Goal: Task Accomplishment & Management: Use online tool/utility

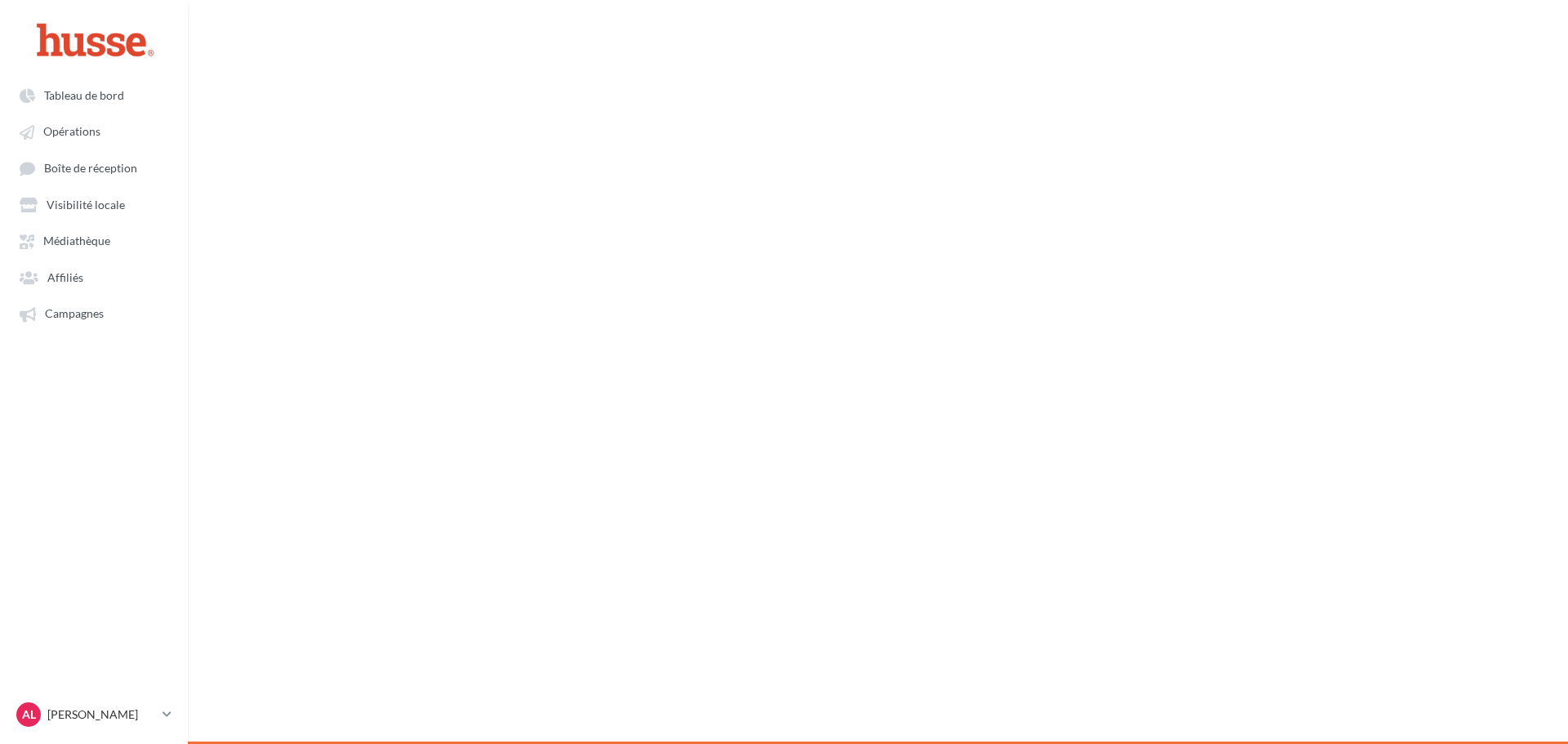
click at [85, 139] on link "Opérations" at bounding box center [94, 131] width 168 height 30
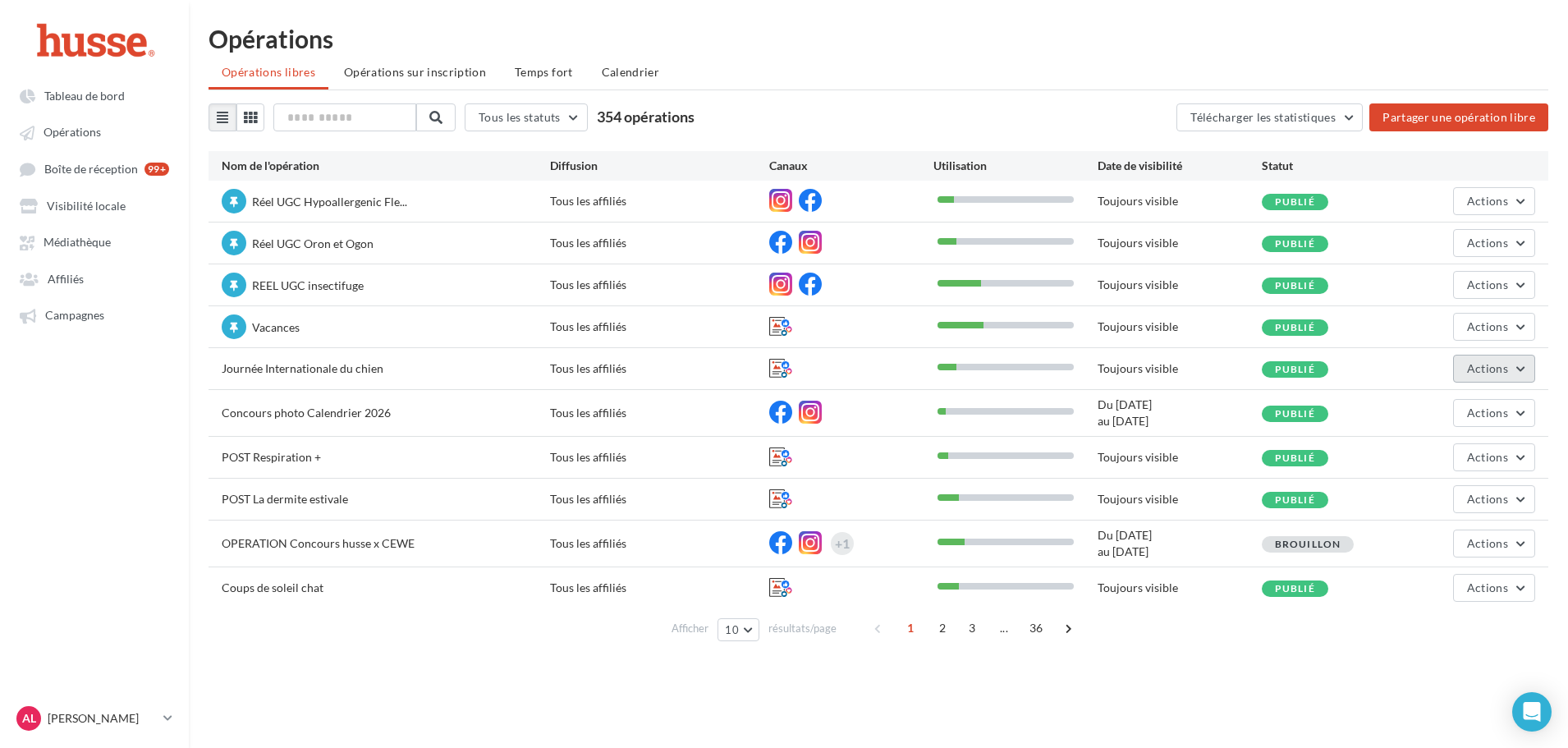
click at [1510, 369] on button "Actions" at bounding box center [1494, 369] width 82 height 28
click at [1469, 407] on button "Editer" at bounding box center [1453, 407] width 164 height 43
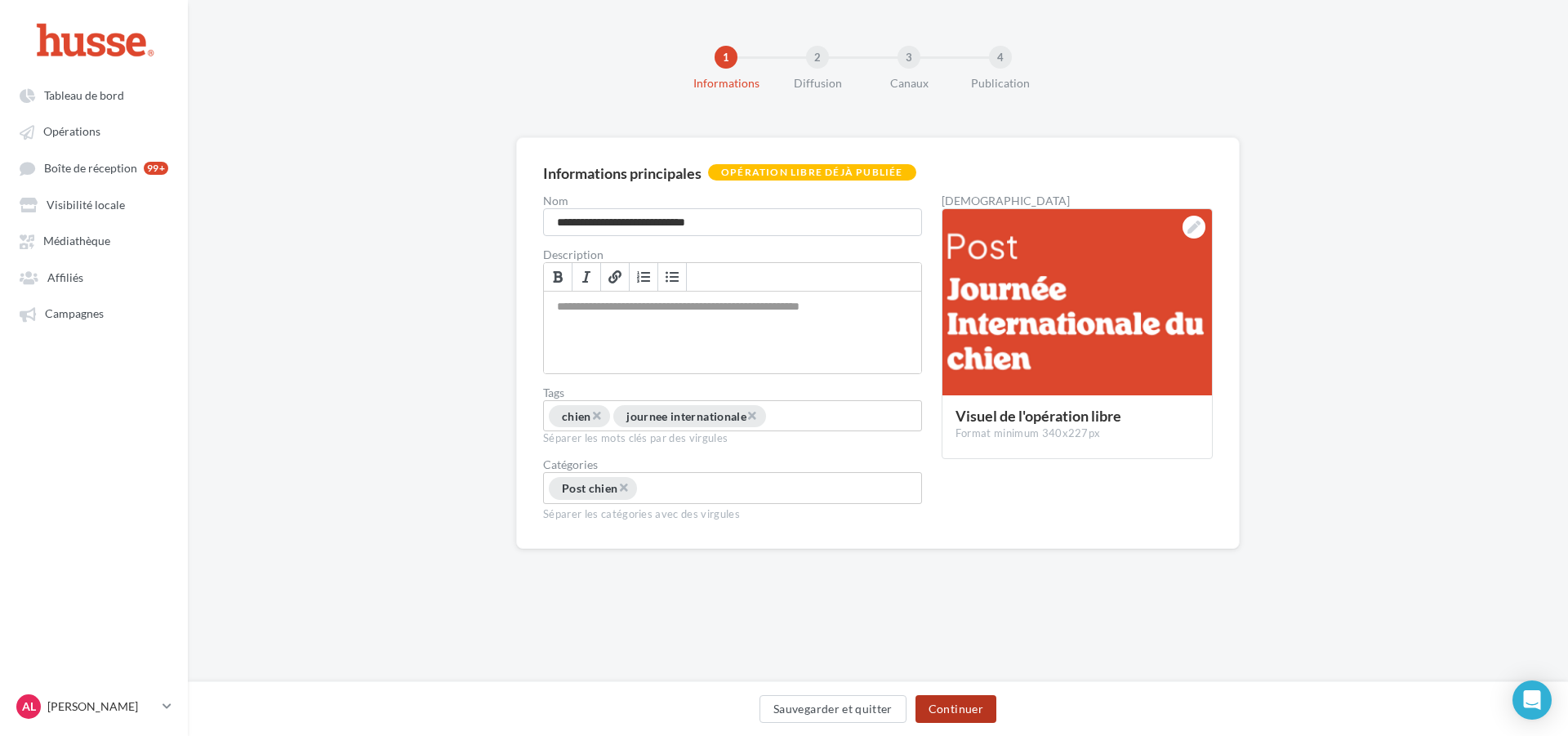
click at [952, 711] on button "Continuer" at bounding box center [956, 710] width 81 height 28
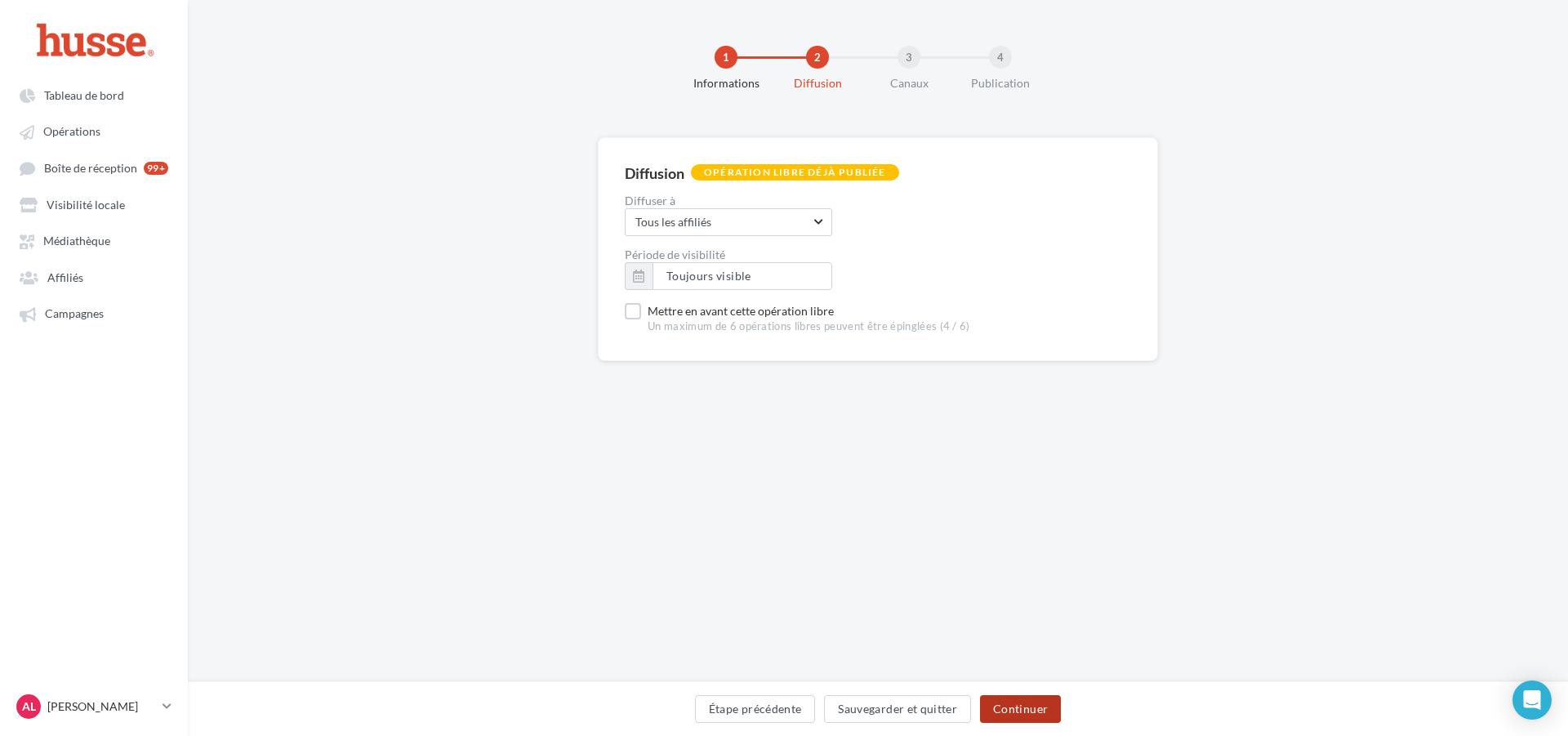
click at [998, 715] on button "Continuer" at bounding box center [1021, 710] width 81 height 28
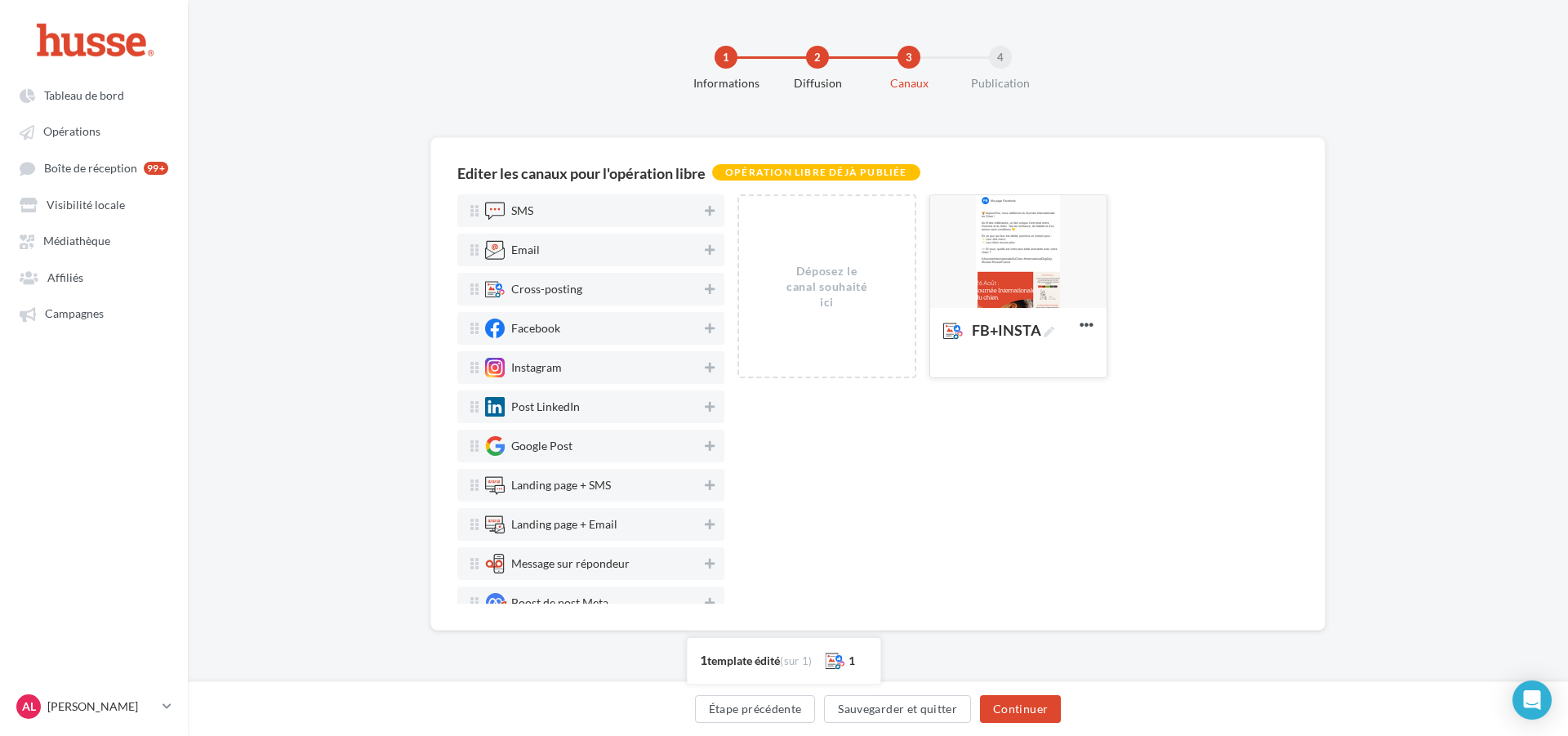
click at [1022, 258] on div at bounding box center [1018, 252] width 177 height 114
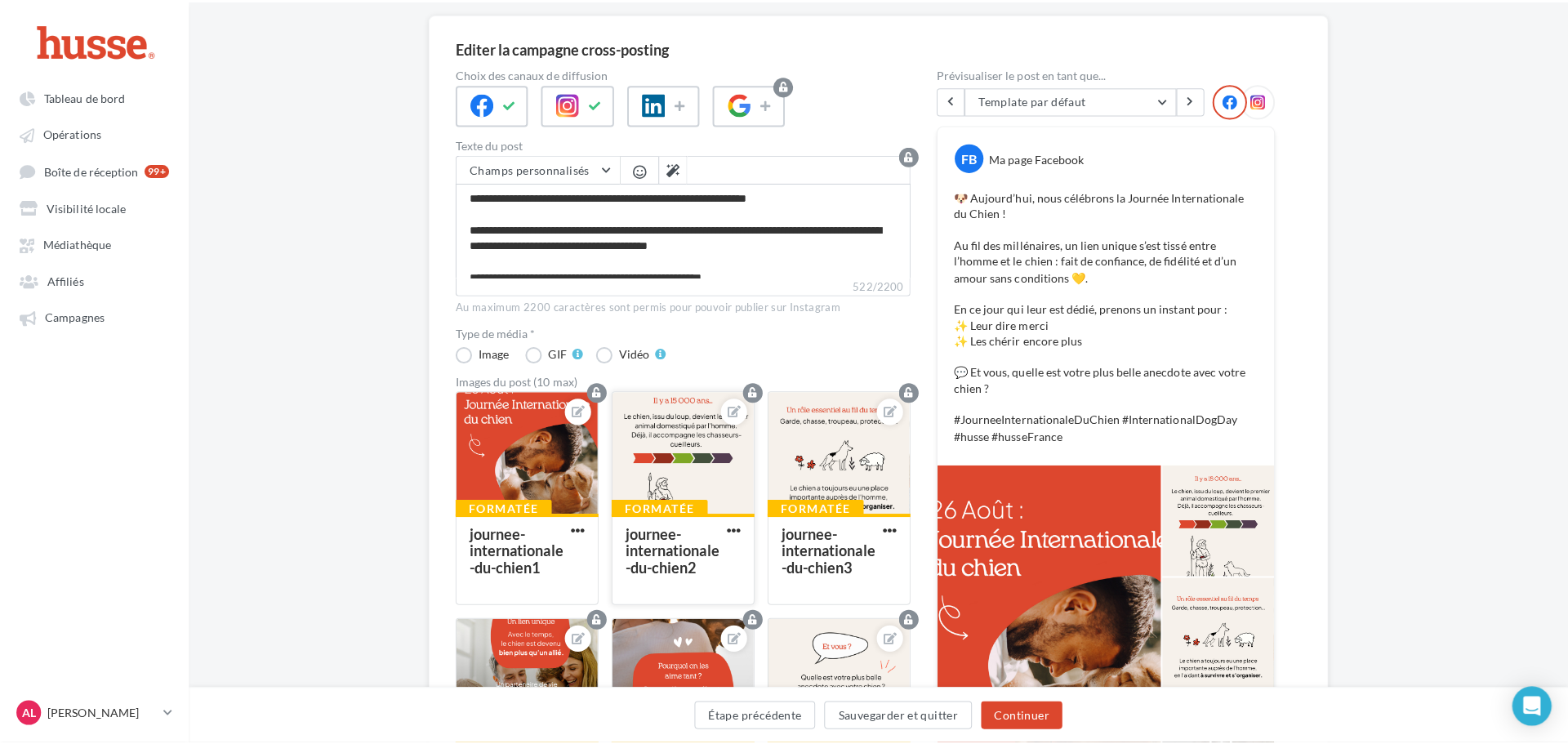
scroll to position [164, 0]
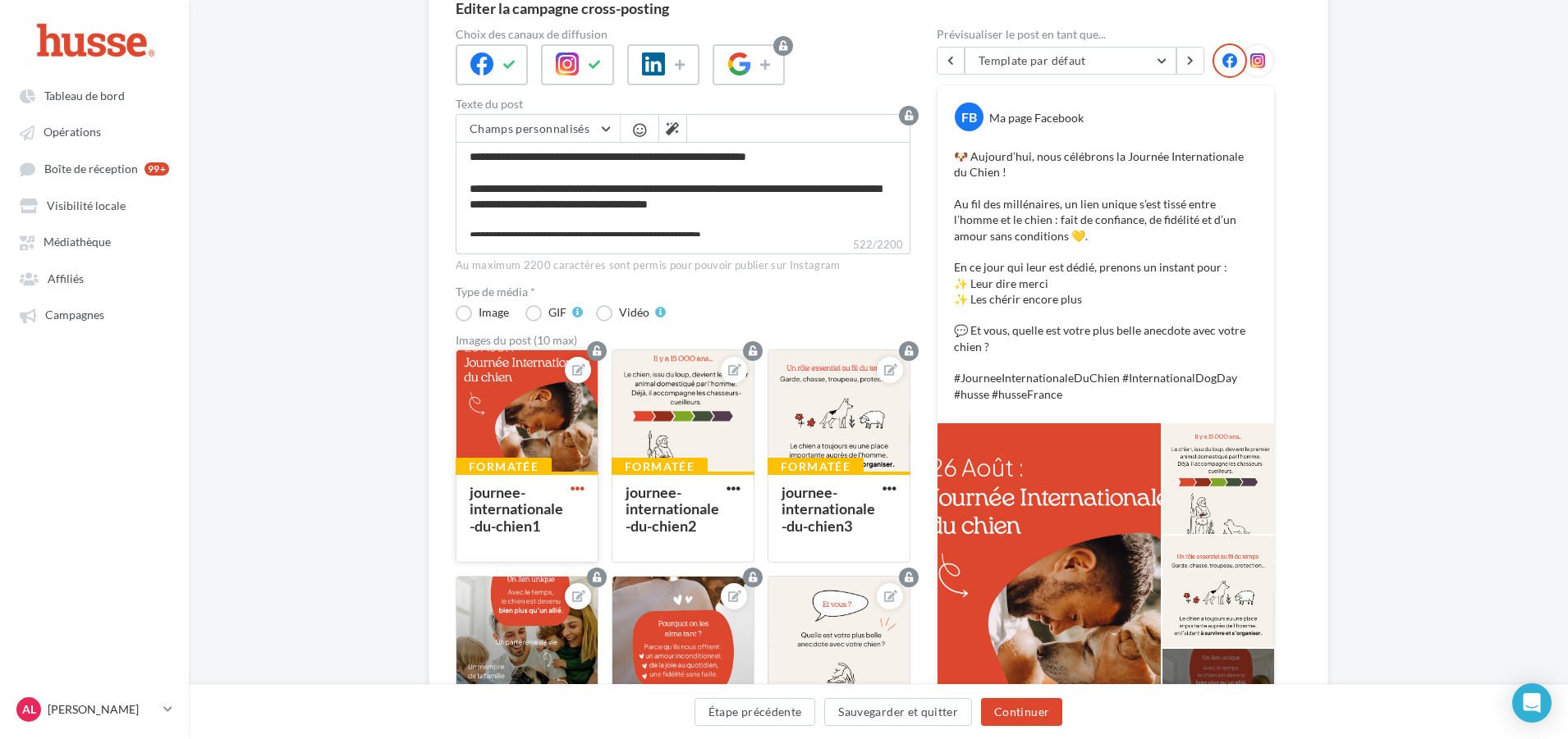
click at [578, 490] on span "button" at bounding box center [577, 488] width 14 height 14
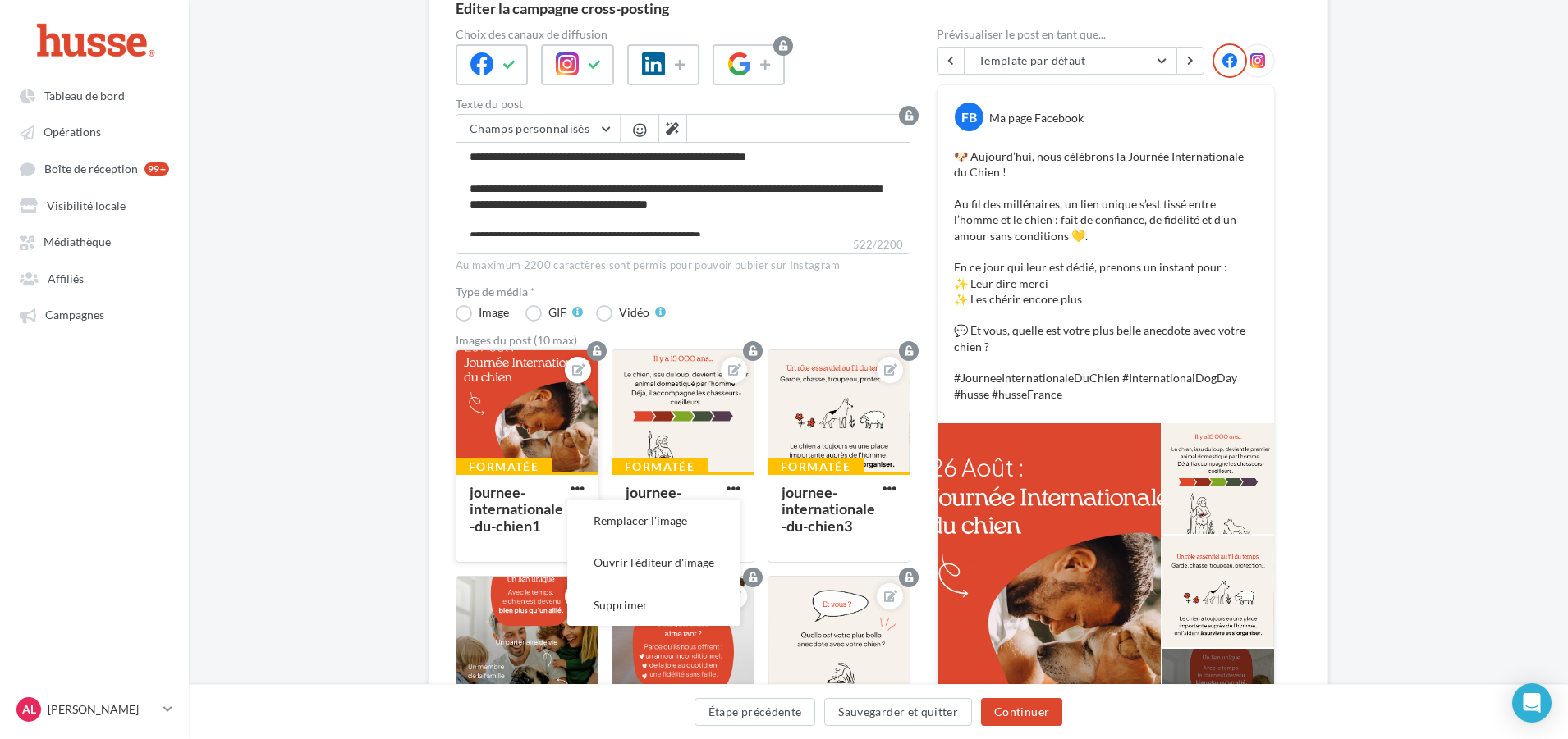
click at [539, 515] on div "journee-internationale-du-chien1" at bounding box center [516, 509] width 93 height 52
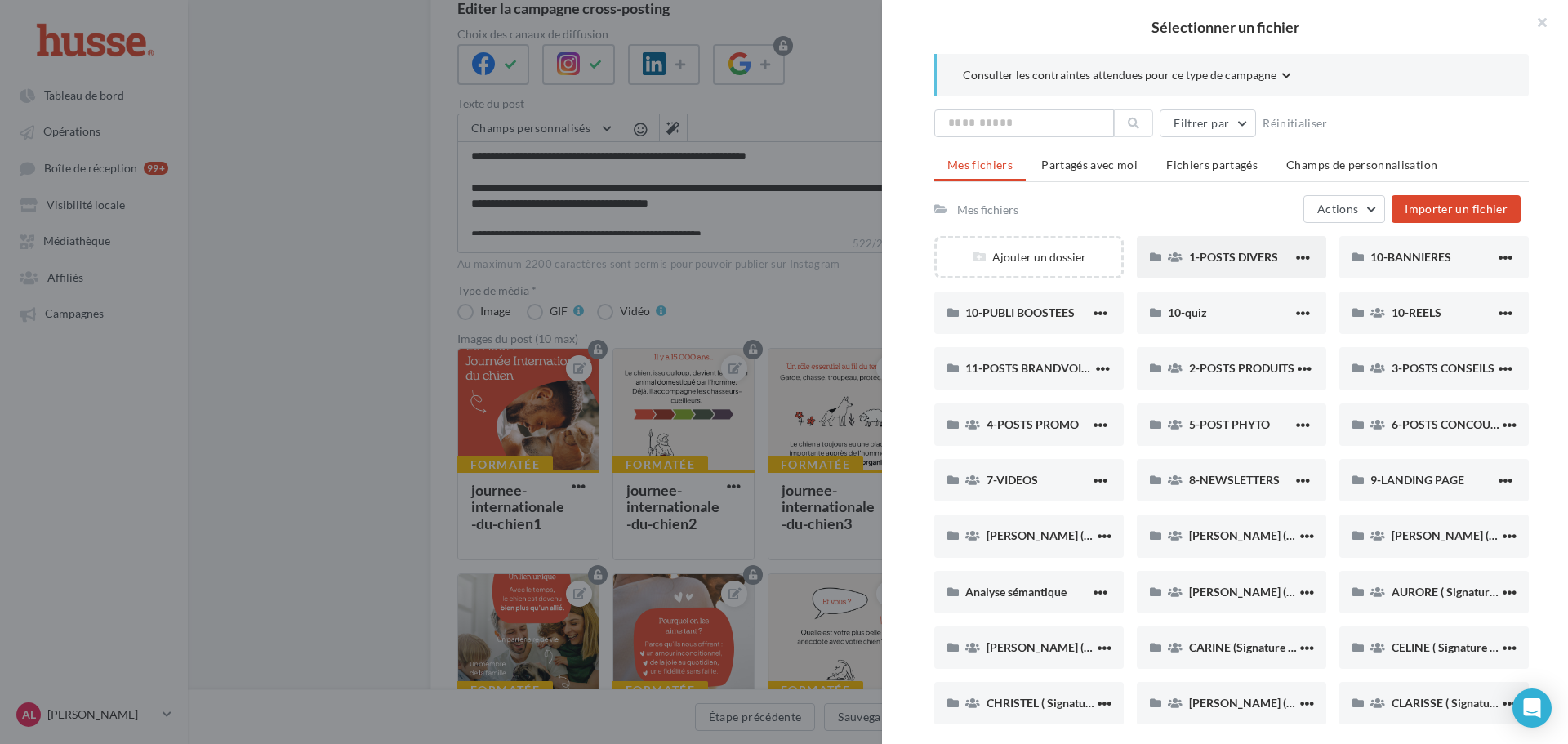
click at [1210, 272] on div "1-POSTS DIVERS" at bounding box center [1231, 257] width 190 height 43
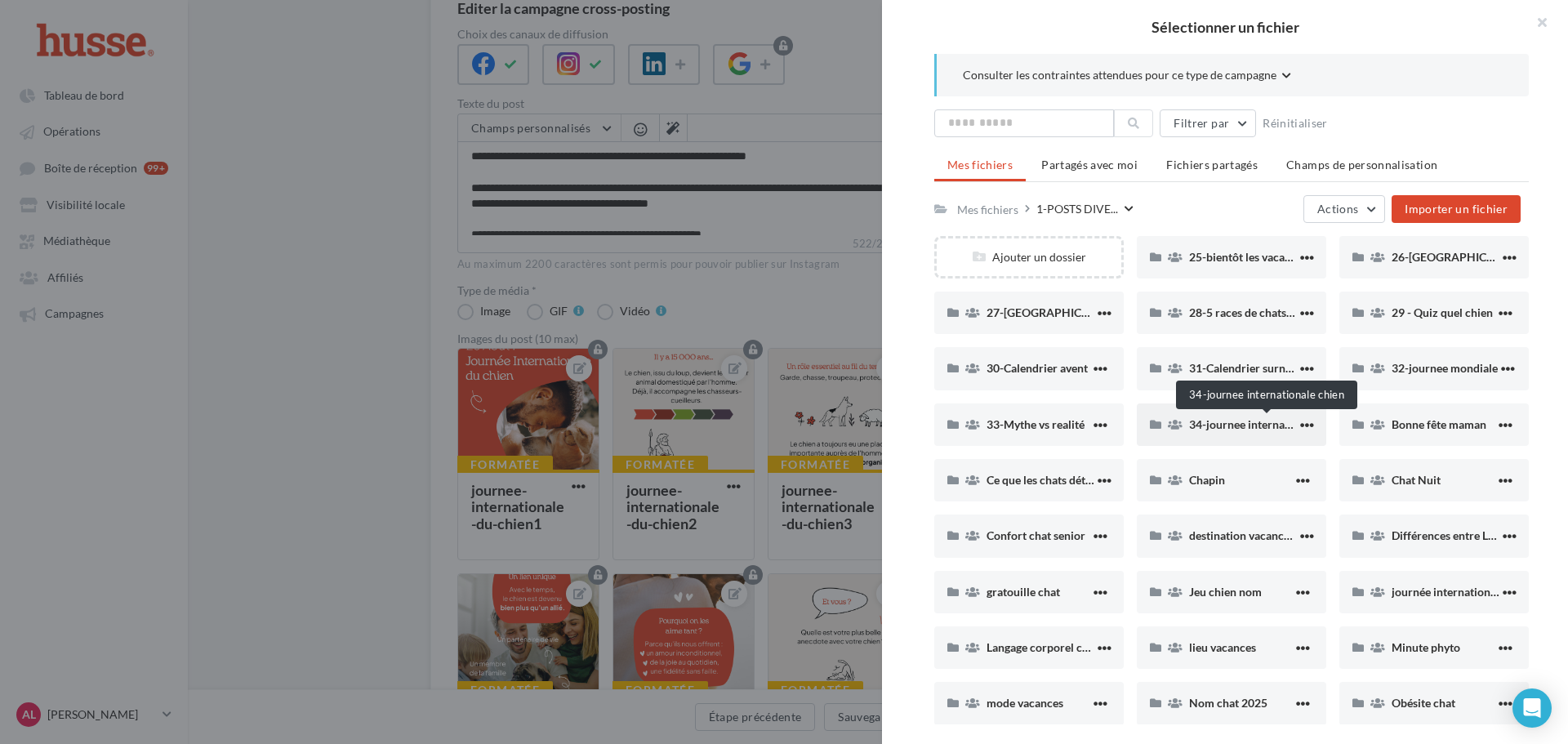
click at [1220, 428] on span "34-journee internationale chien" at bounding box center [1270, 424] width 161 height 14
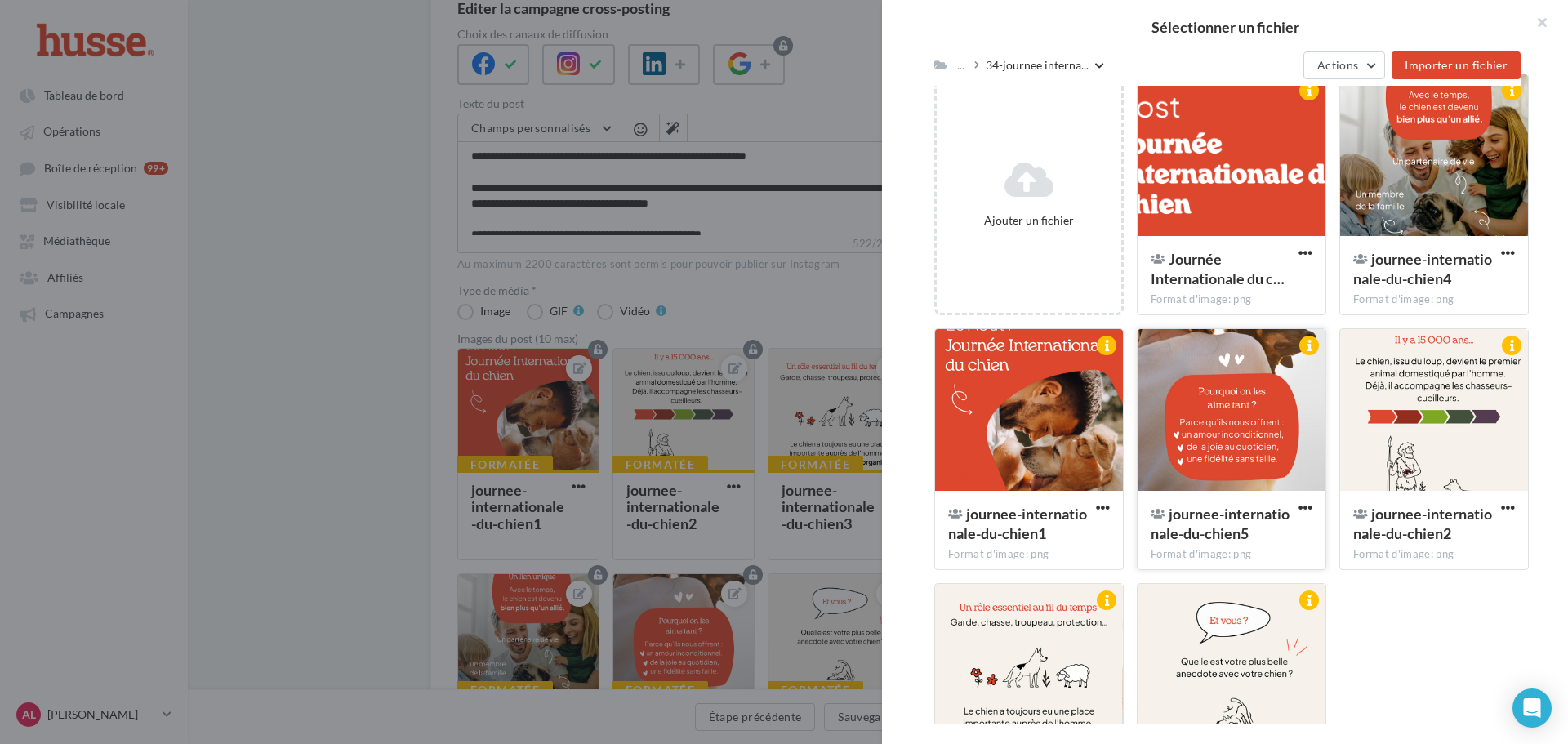
scroll to position [240, 0]
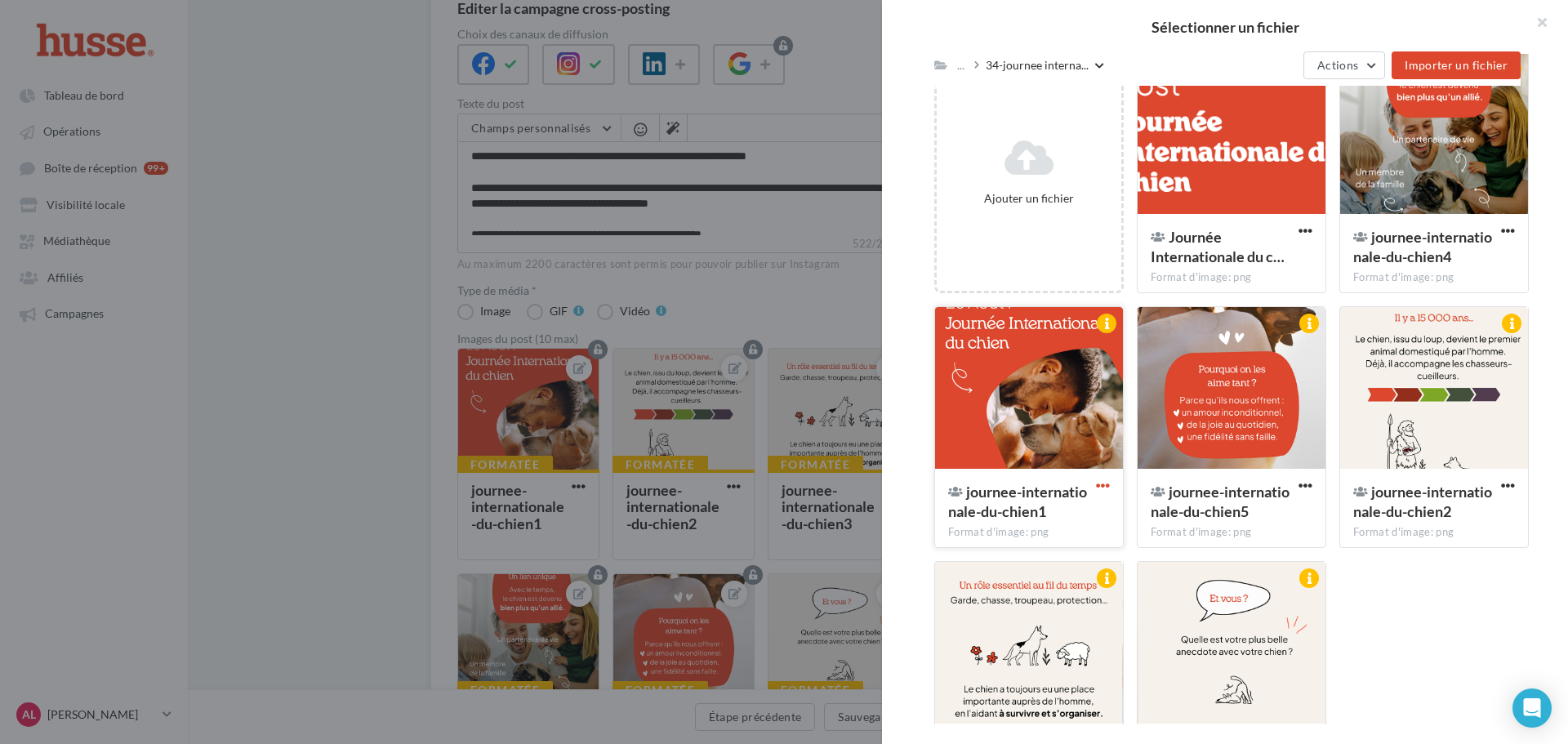
click at [1103, 484] on span "button" at bounding box center [1103, 485] width 14 height 14
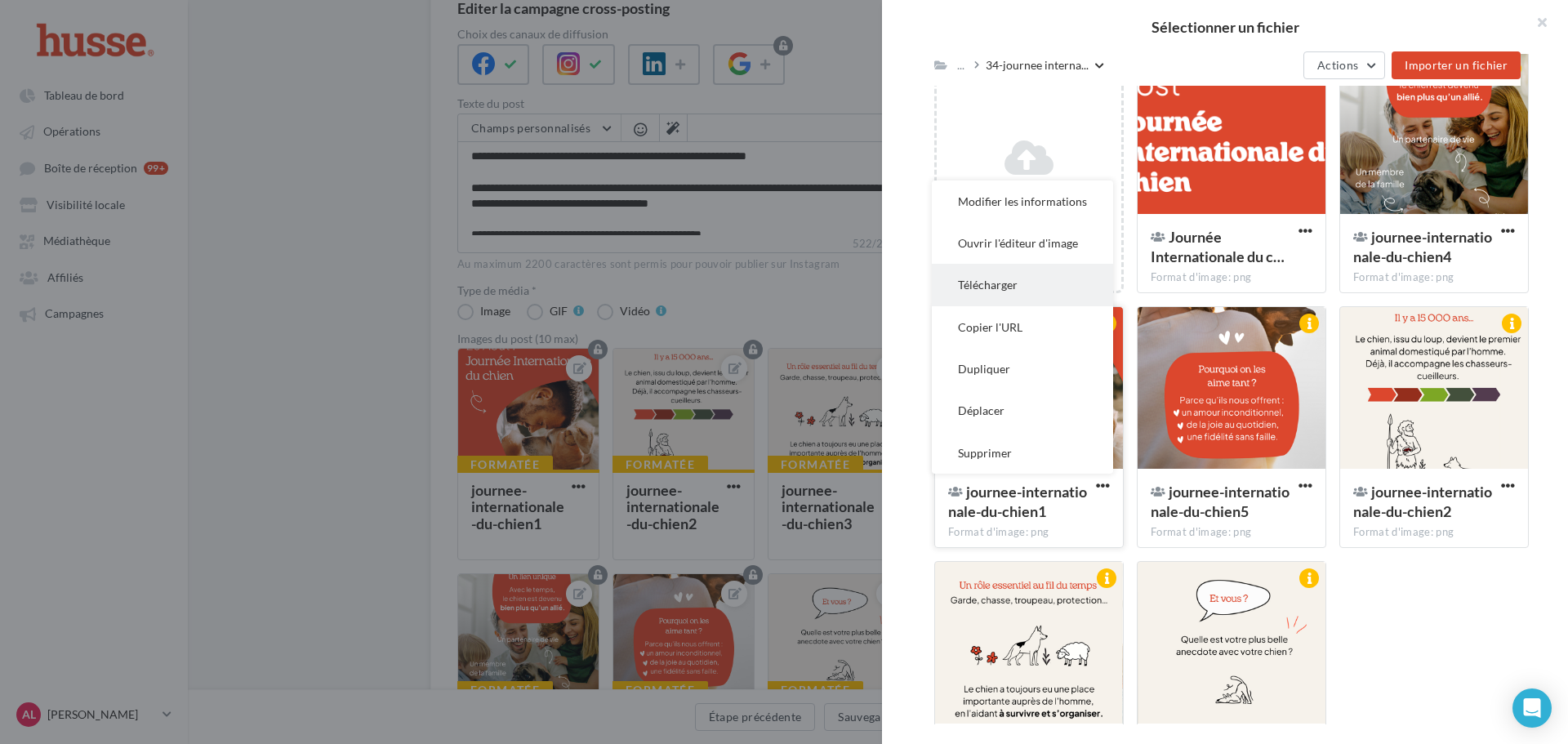
click at [1049, 287] on button "Télécharger" at bounding box center [1022, 284] width 182 height 42
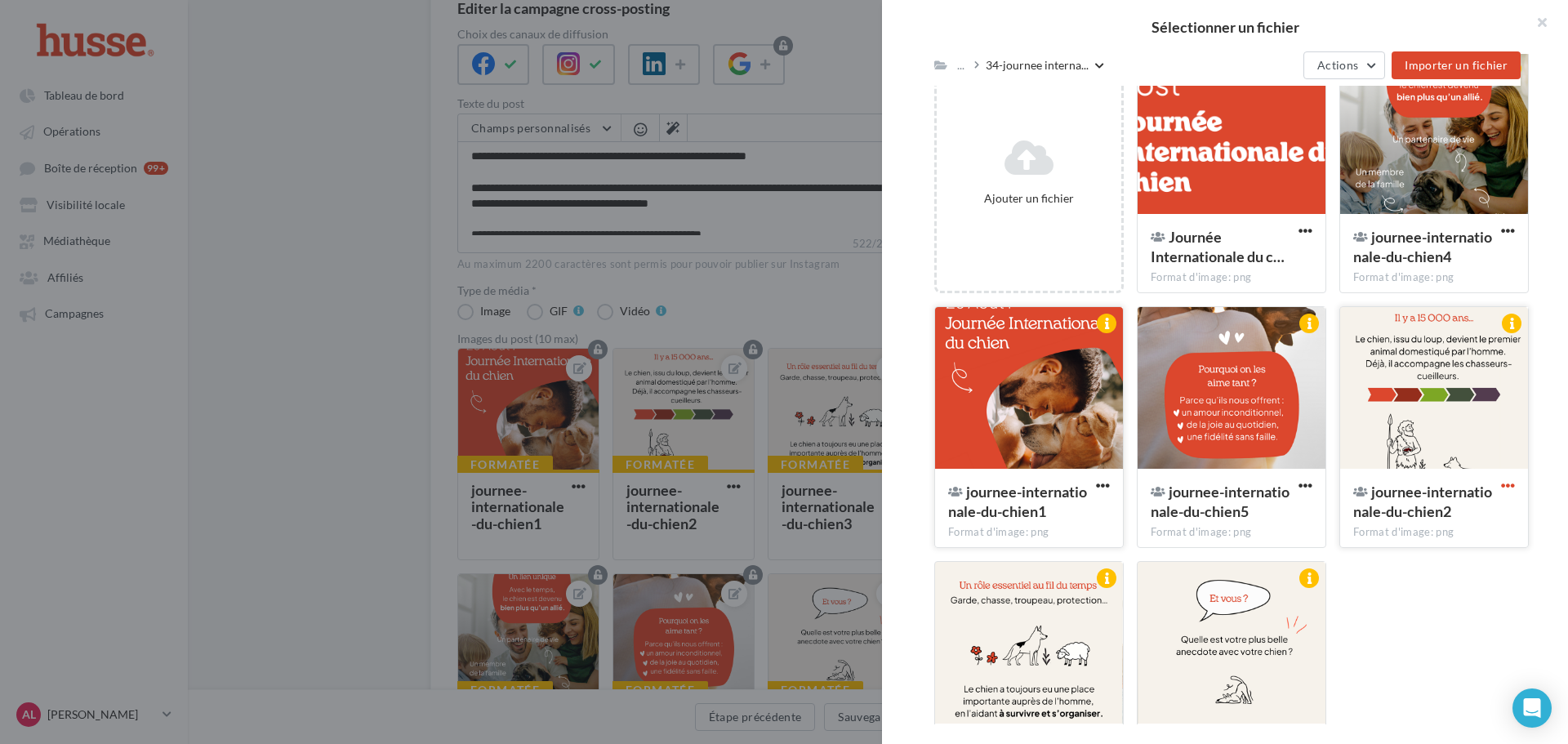
click at [1501, 486] on span "button" at bounding box center [1508, 485] width 14 height 14
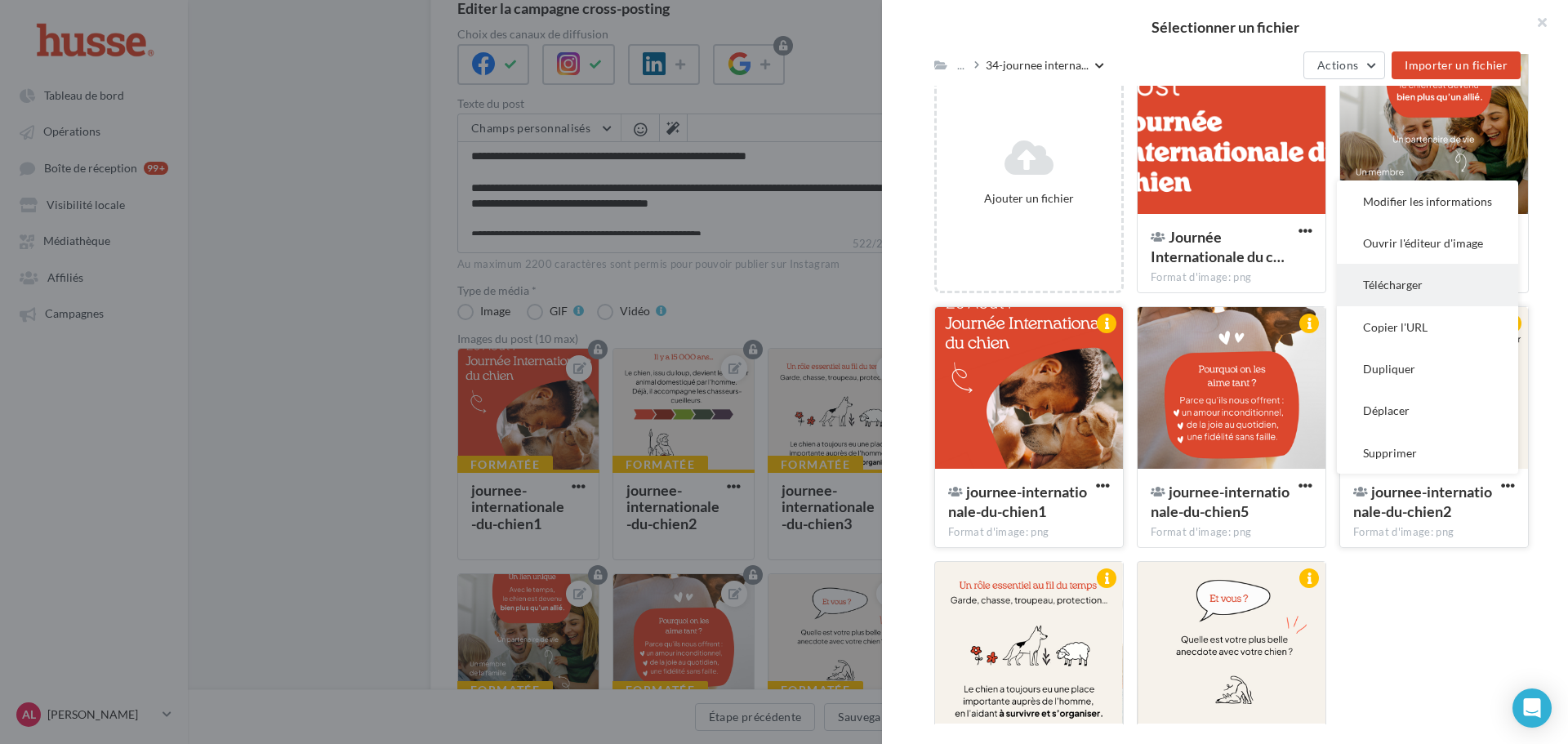
click at [1431, 287] on button "Télécharger" at bounding box center [1427, 284] width 182 height 42
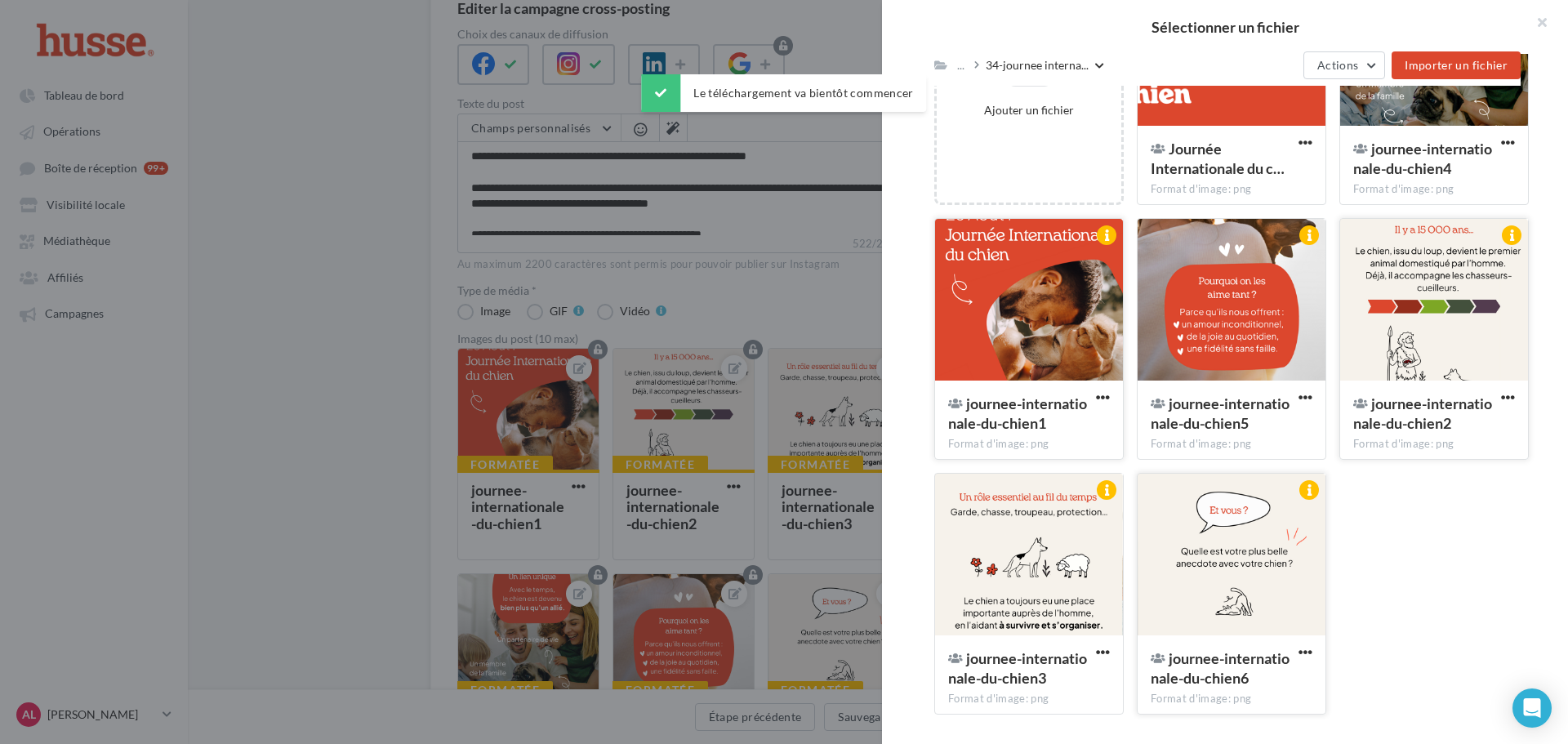
scroll to position [331, 0]
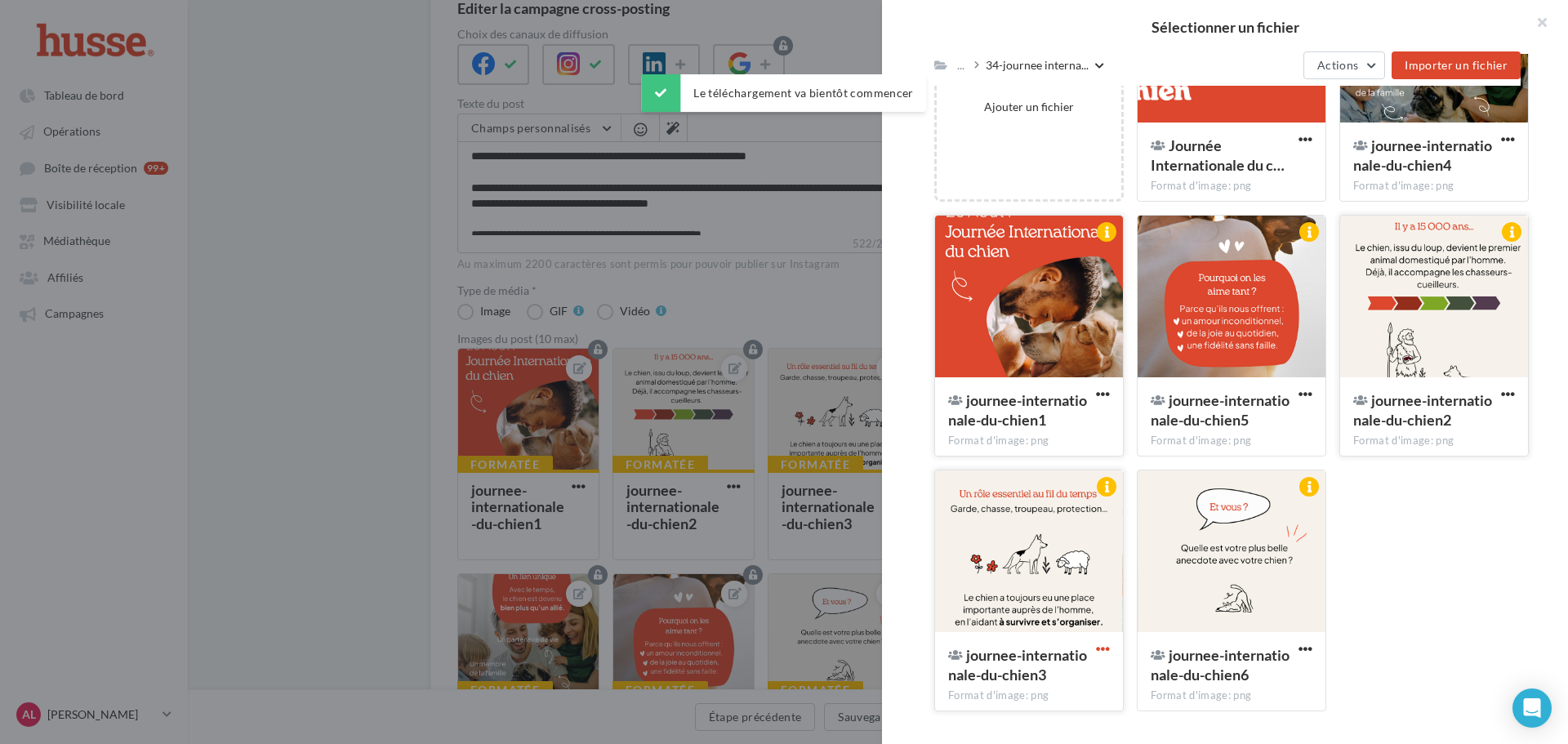
click at [1097, 647] on span "button" at bounding box center [1103, 649] width 14 height 14
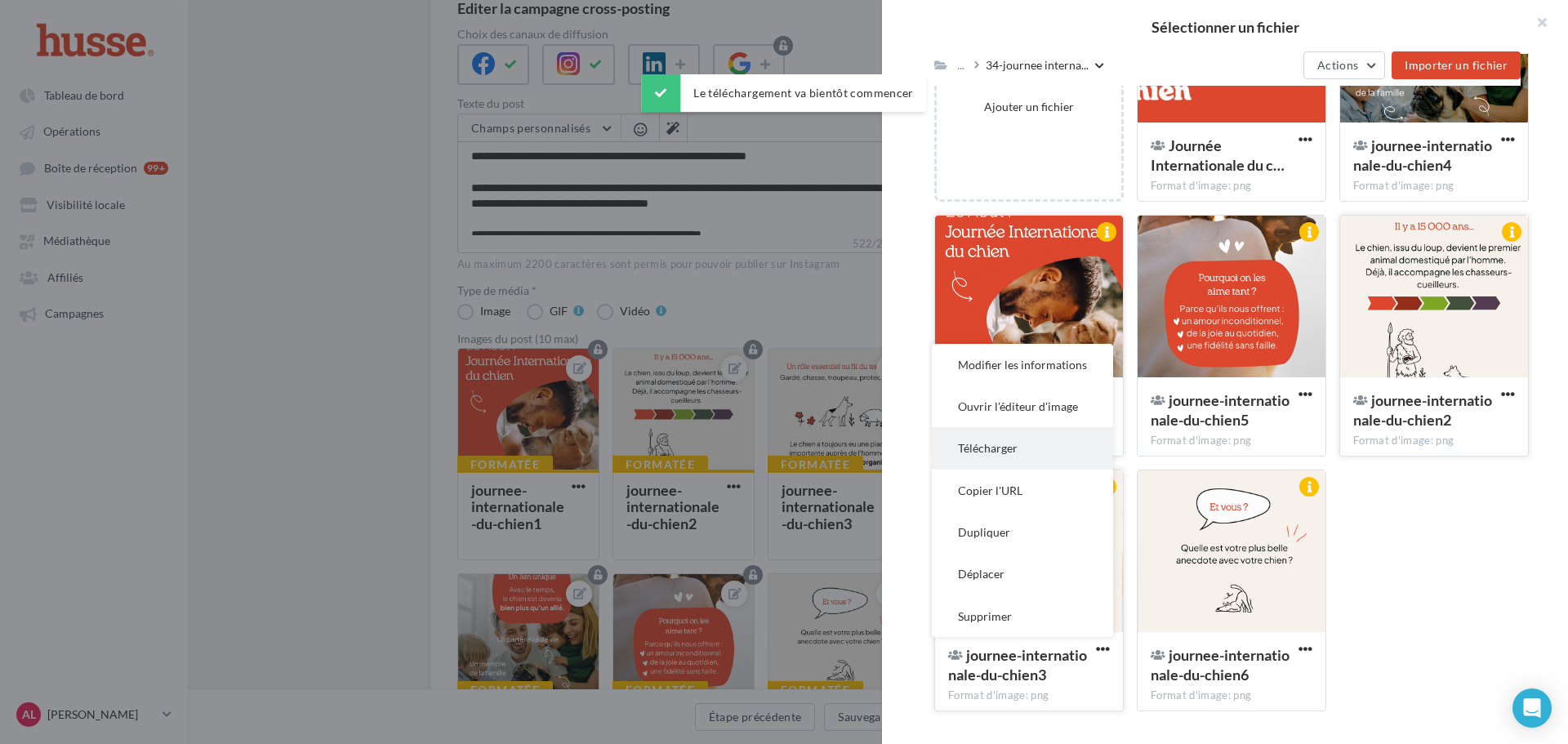
click at [1075, 457] on button "Télécharger" at bounding box center [1022, 448] width 182 height 42
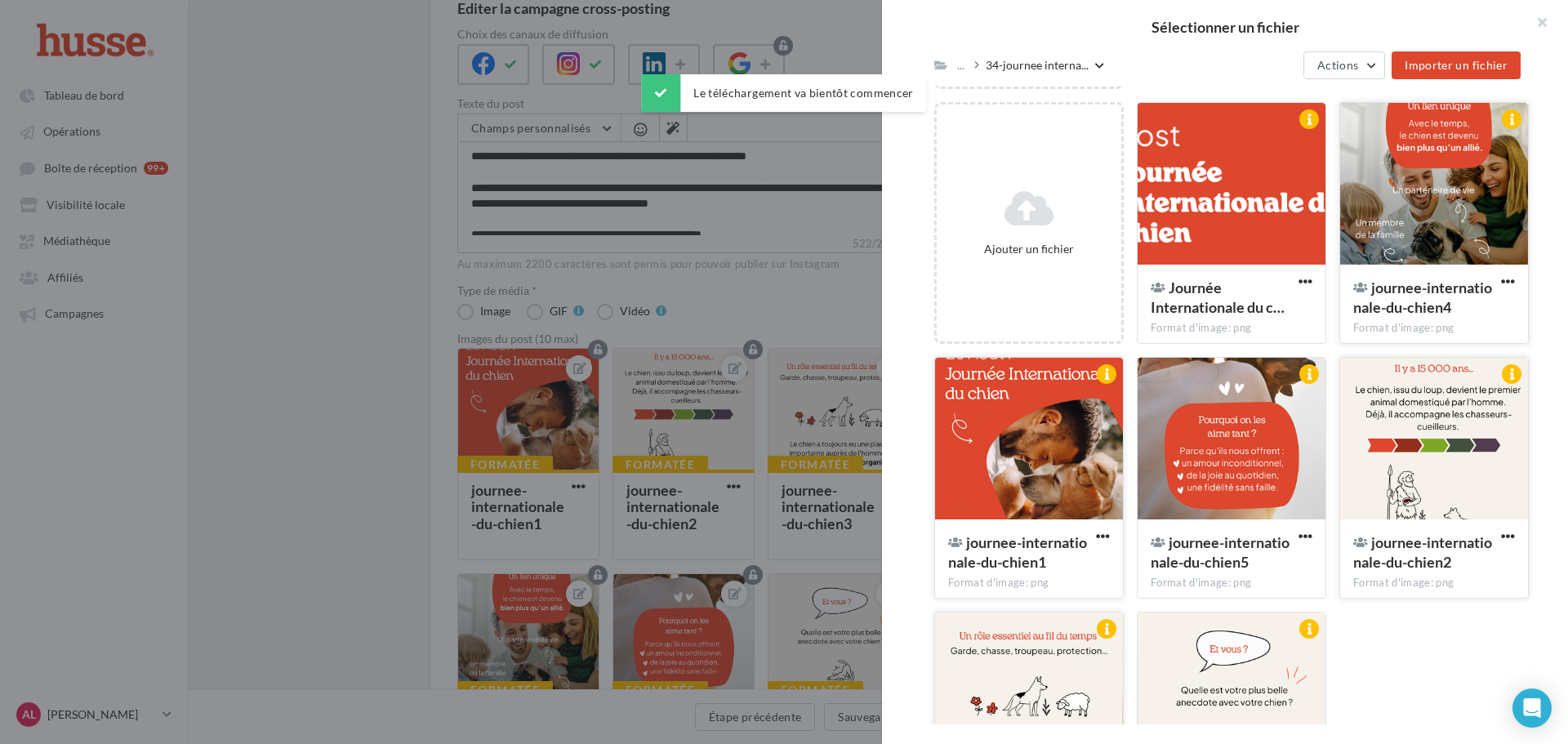
scroll to position [169, 0]
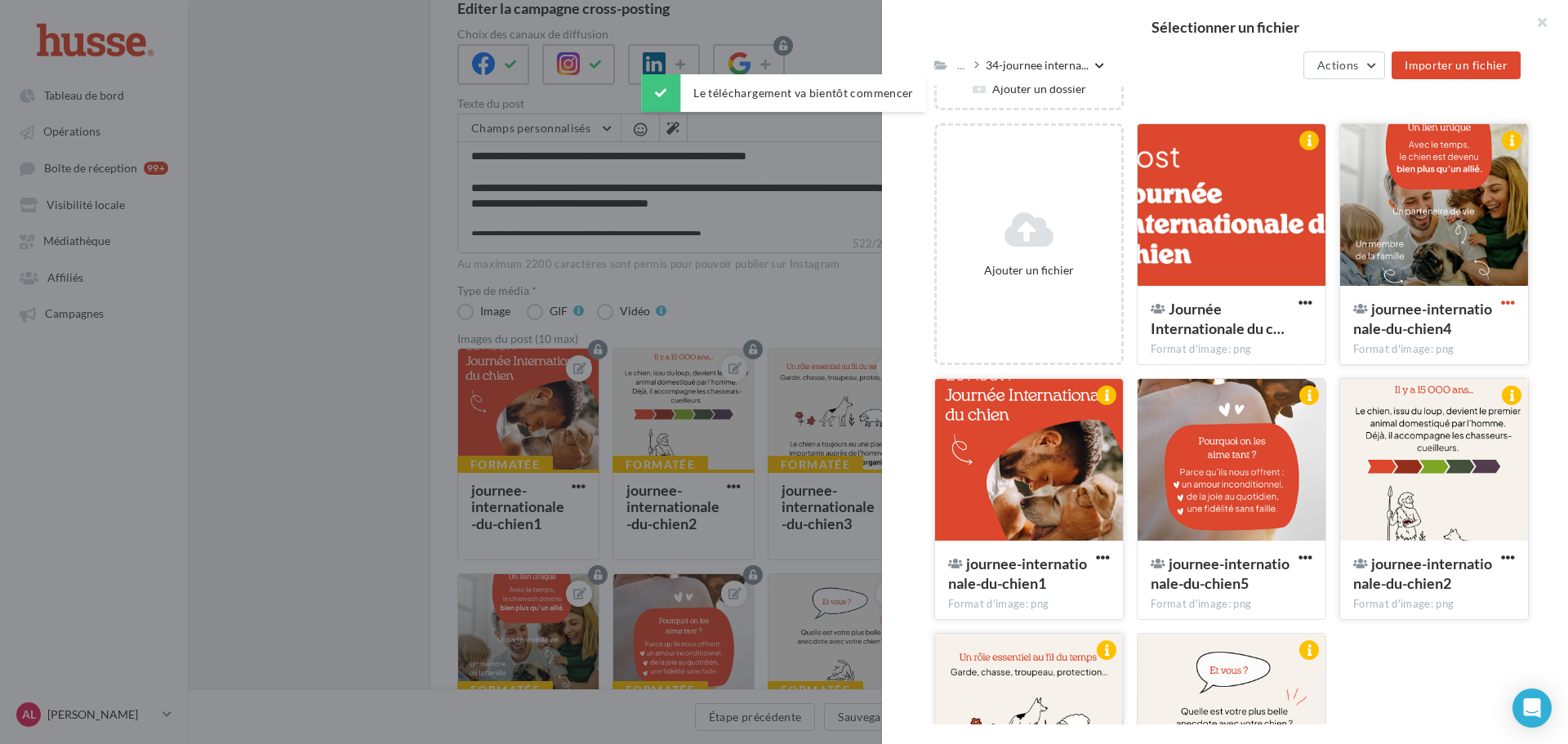
click at [1501, 299] on span "button" at bounding box center [1508, 303] width 14 height 14
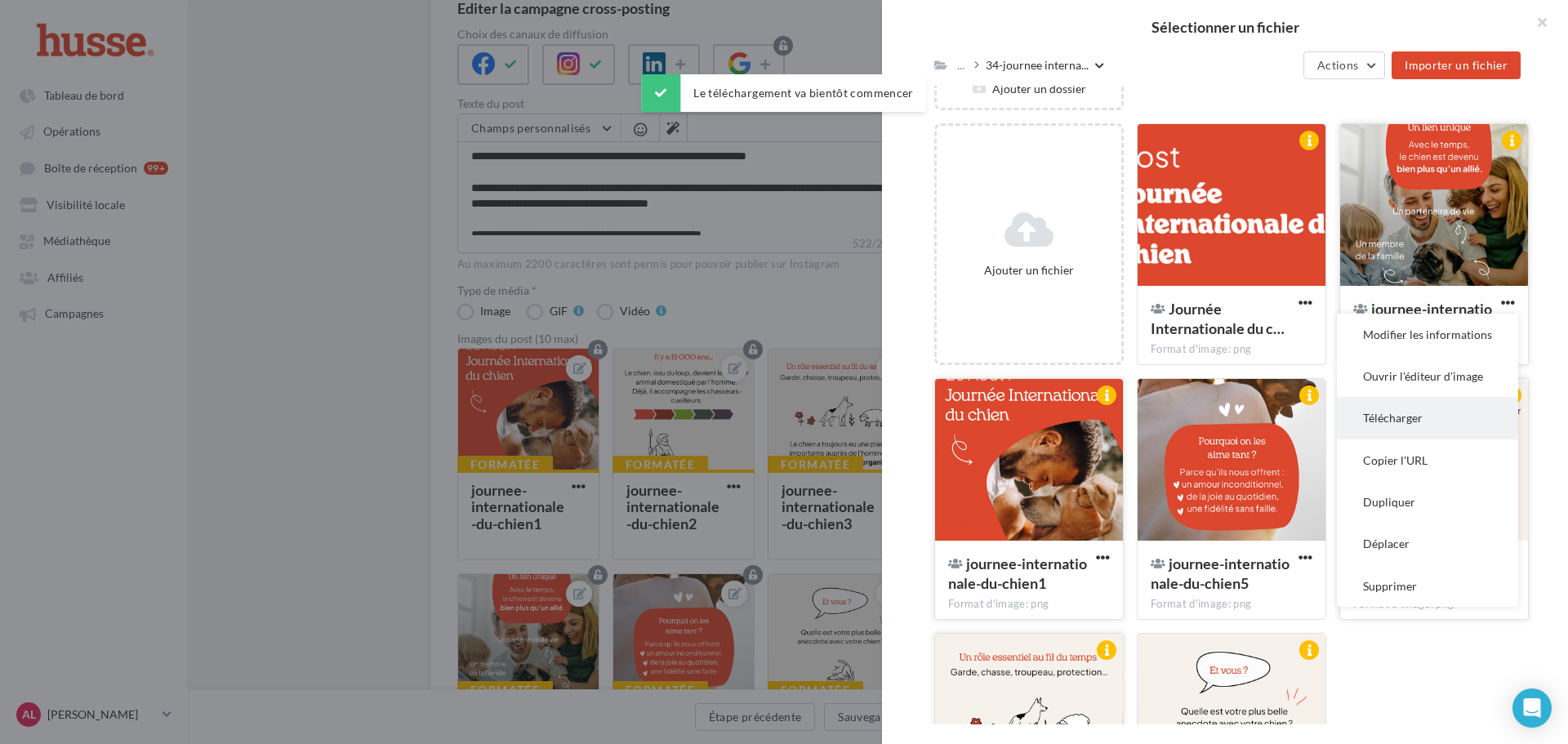
click at [1389, 416] on button "Télécharger" at bounding box center [1427, 418] width 182 height 42
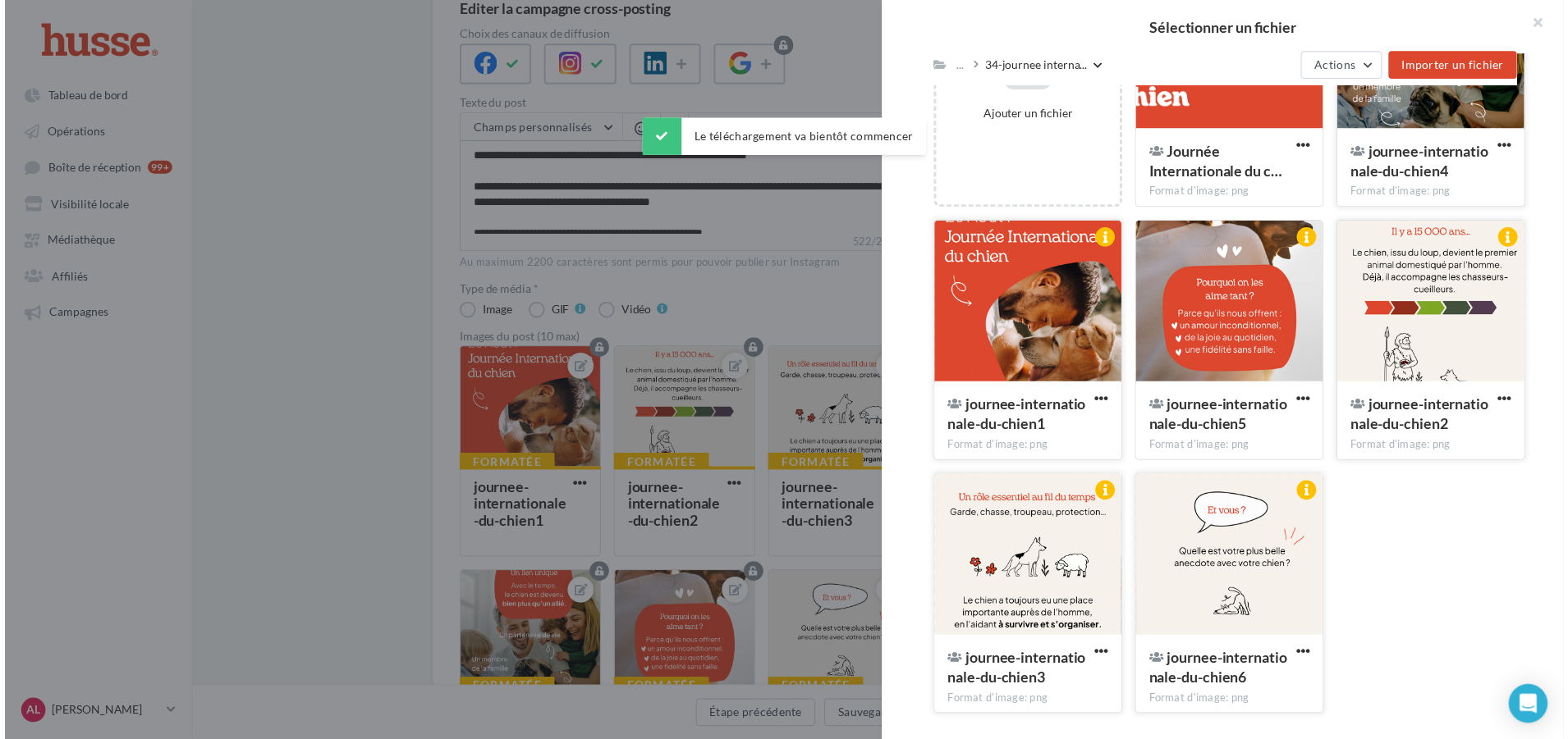
scroll to position [333, 0]
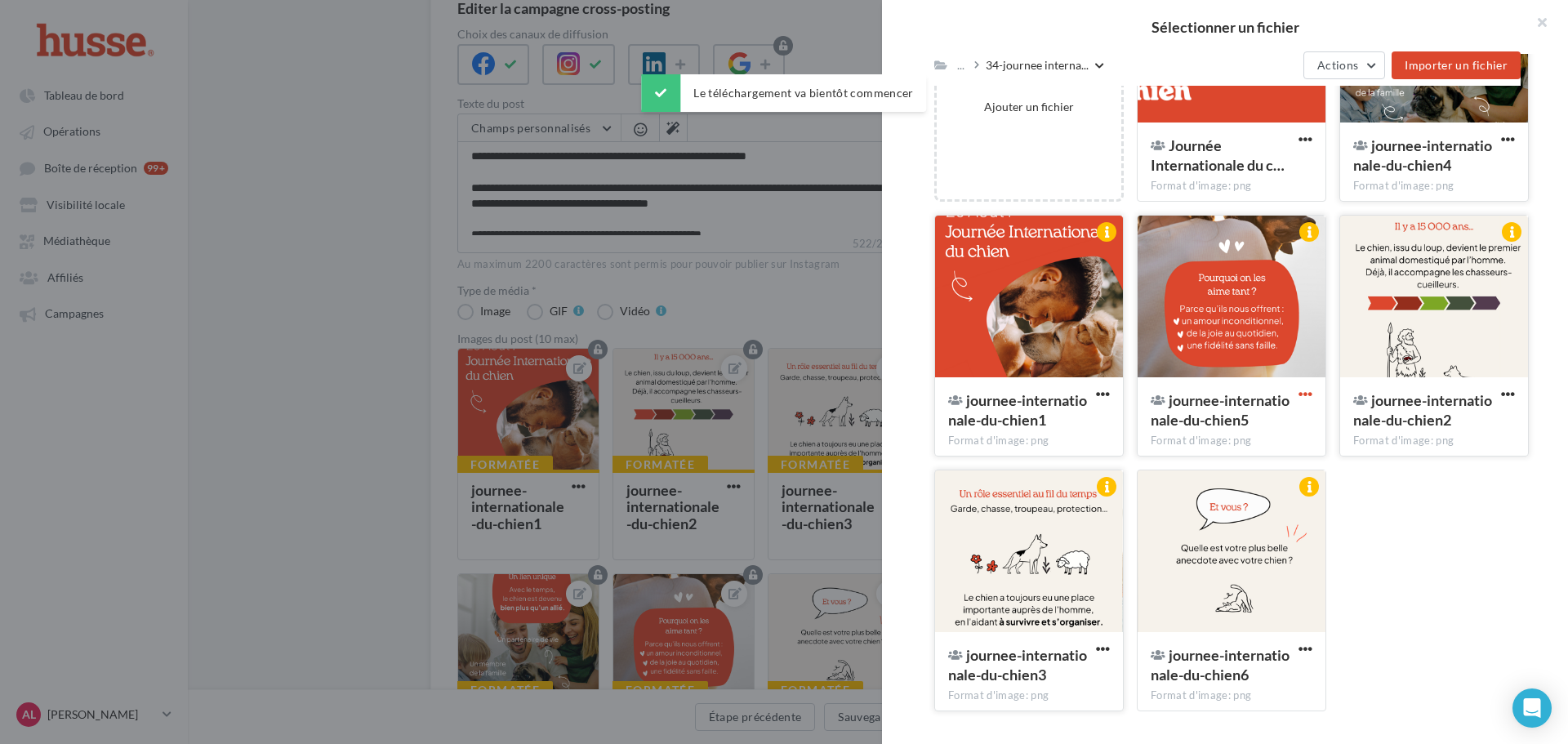
click at [1306, 394] on span "button" at bounding box center [1305, 394] width 14 height 14
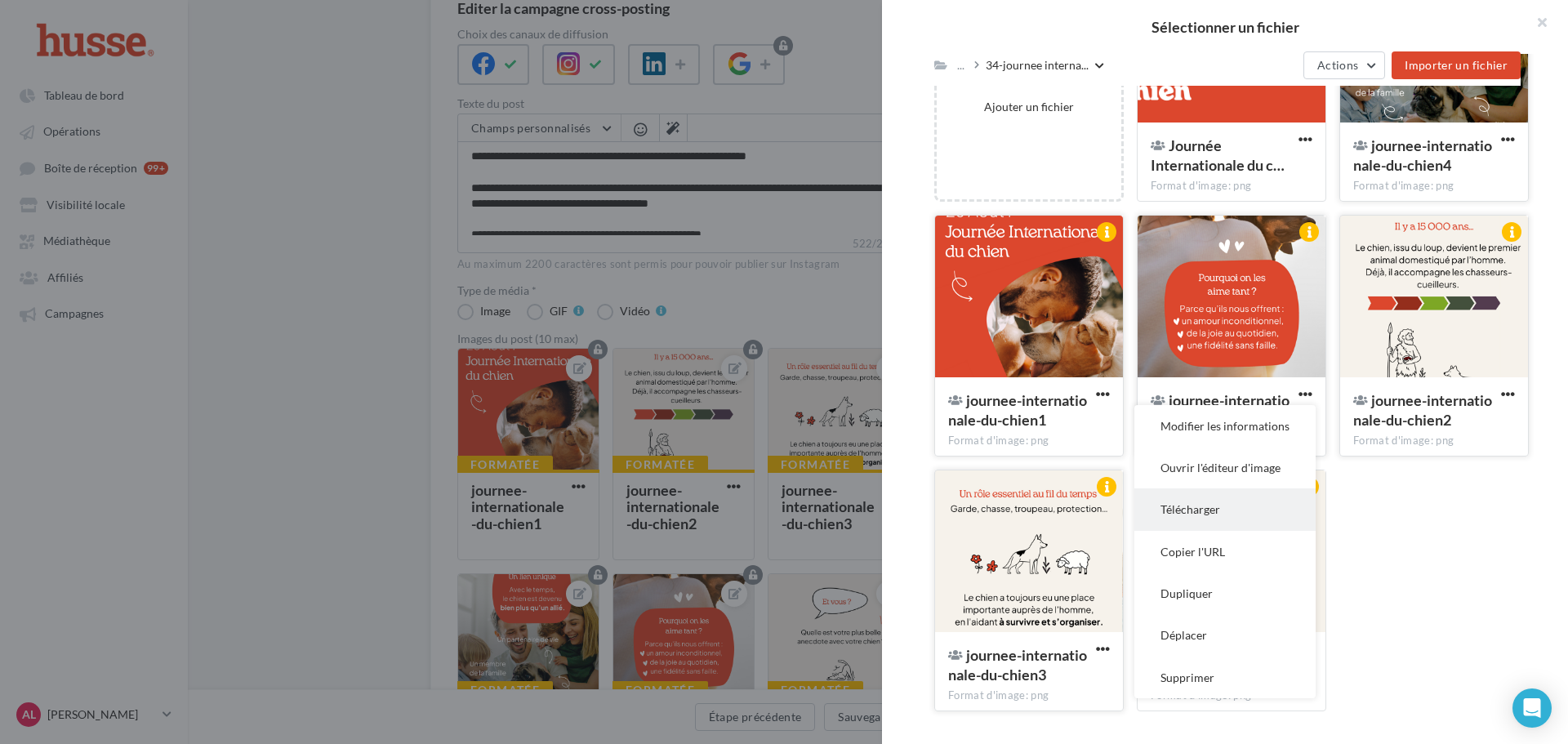
click at [1240, 518] on button "Télécharger" at bounding box center [1224, 509] width 182 height 42
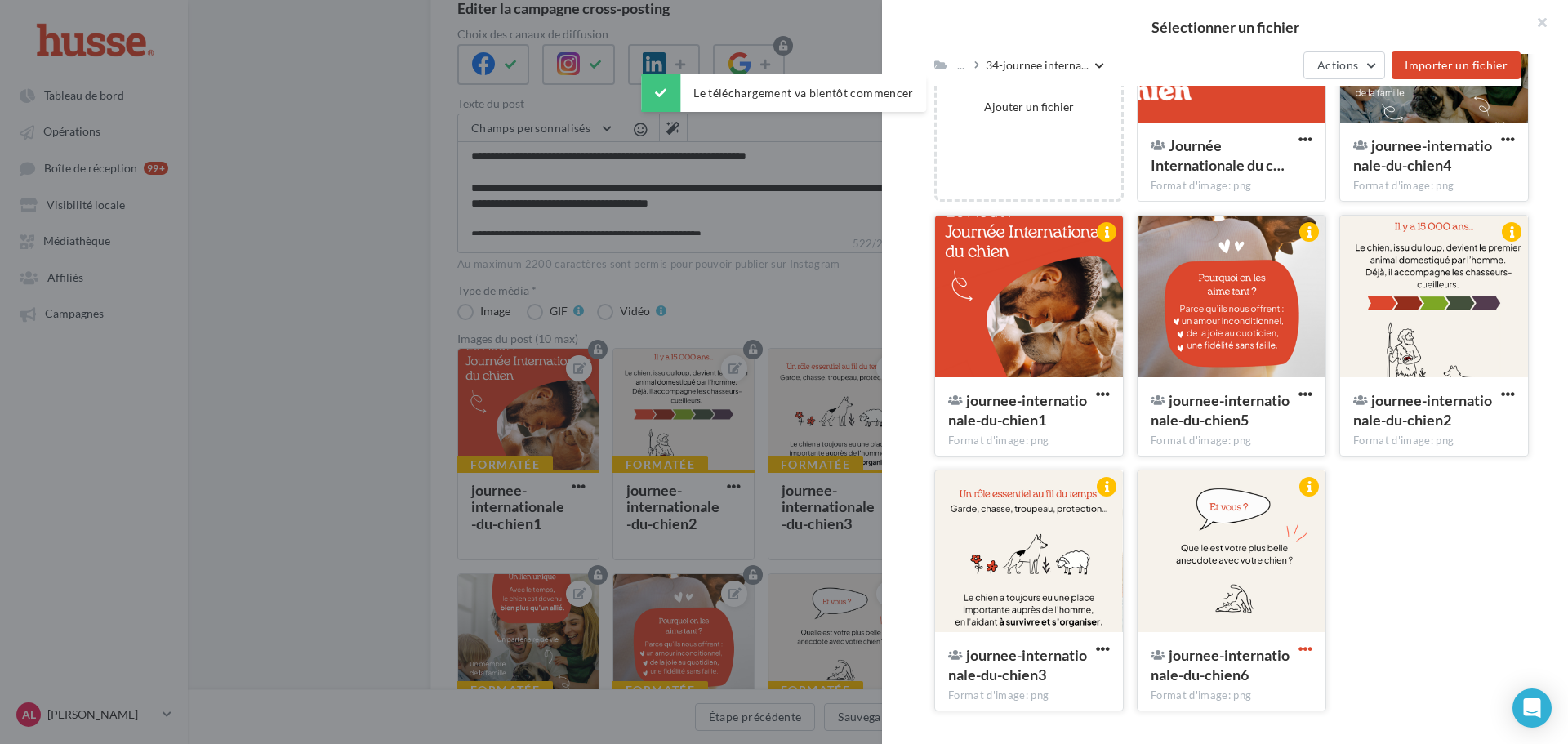
click at [1298, 651] on span "button" at bounding box center [1305, 649] width 14 height 14
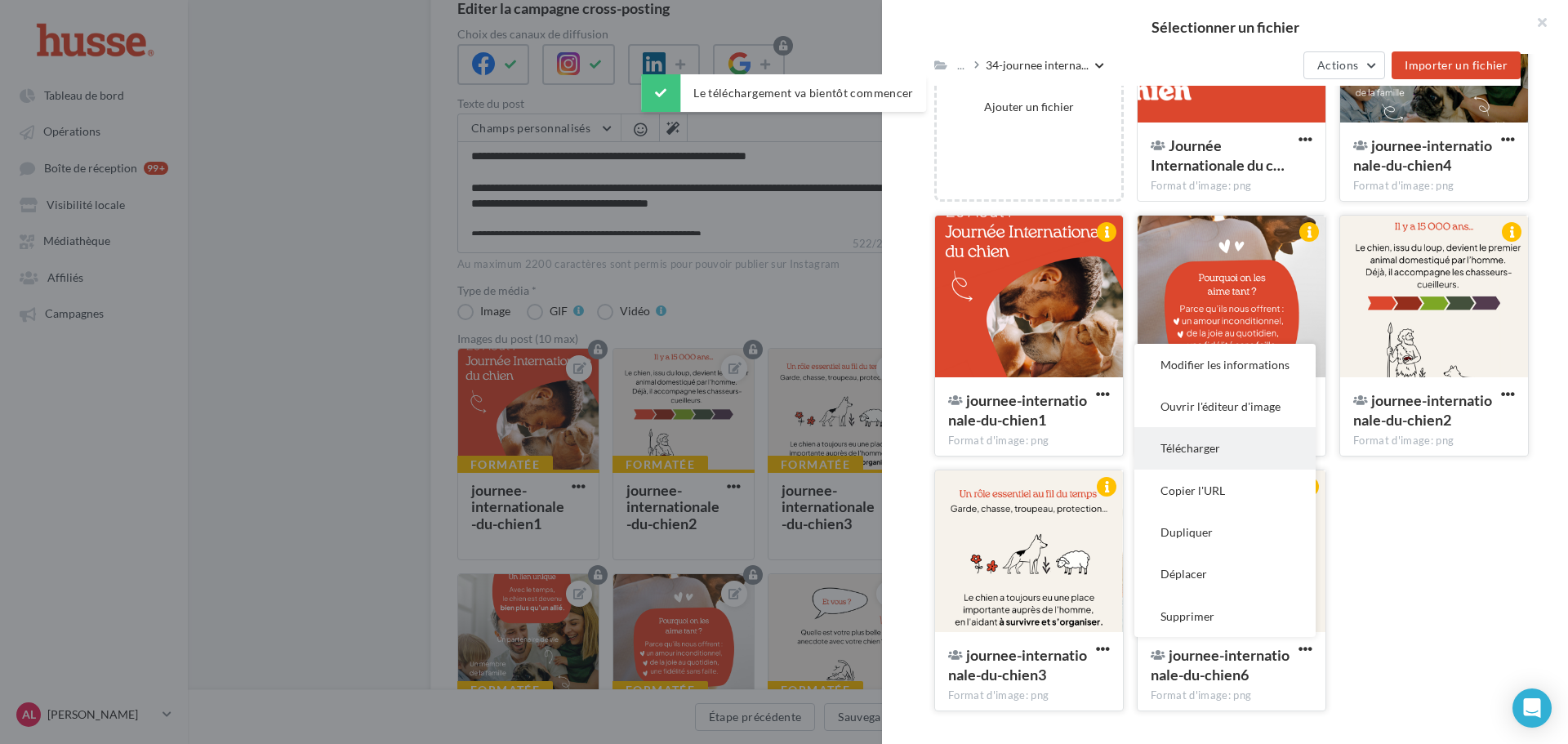
click at [1241, 453] on button "Télécharger" at bounding box center [1224, 448] width 182 height 42
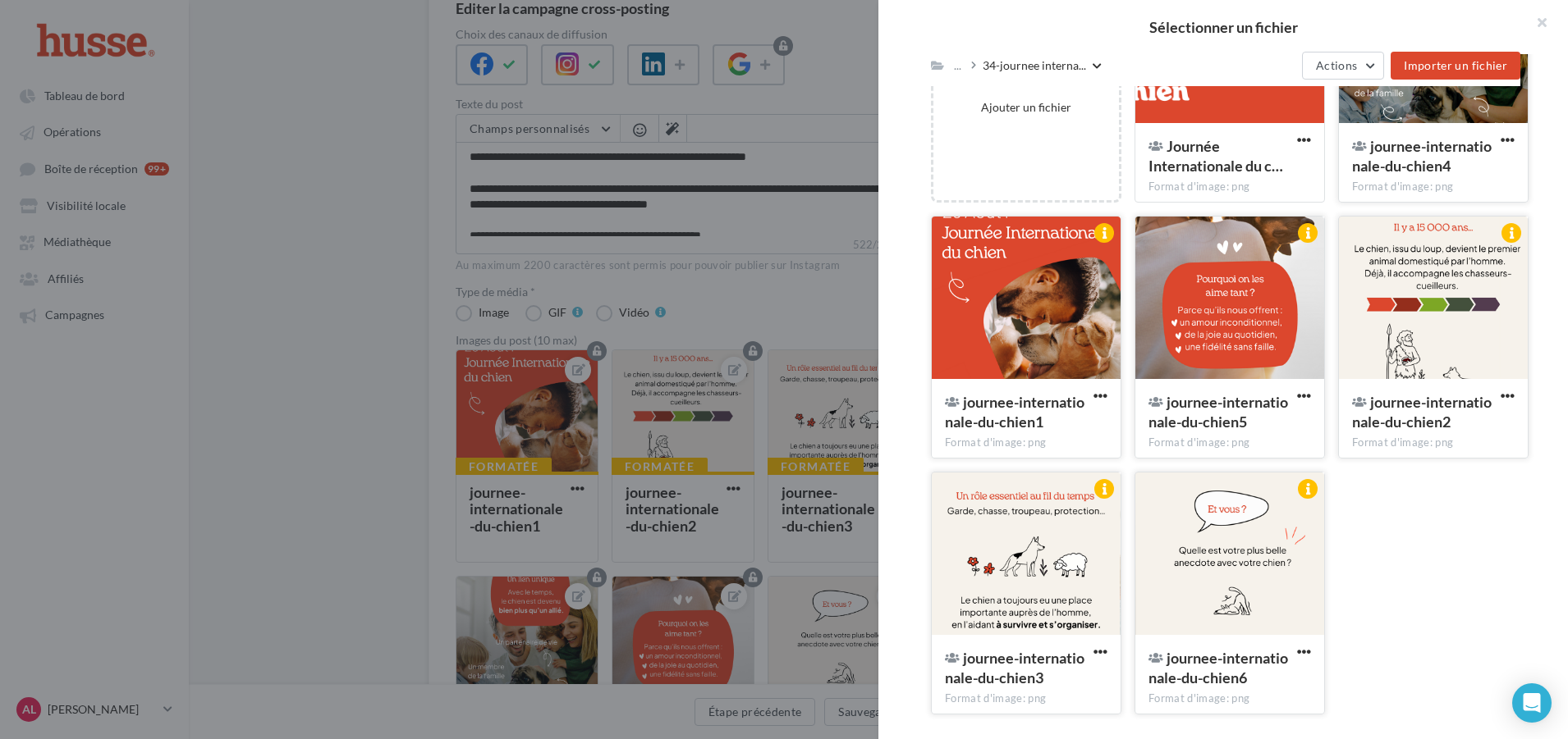
click at [884, 311] on div at bounding box center [784, 369] width 1568 height 739
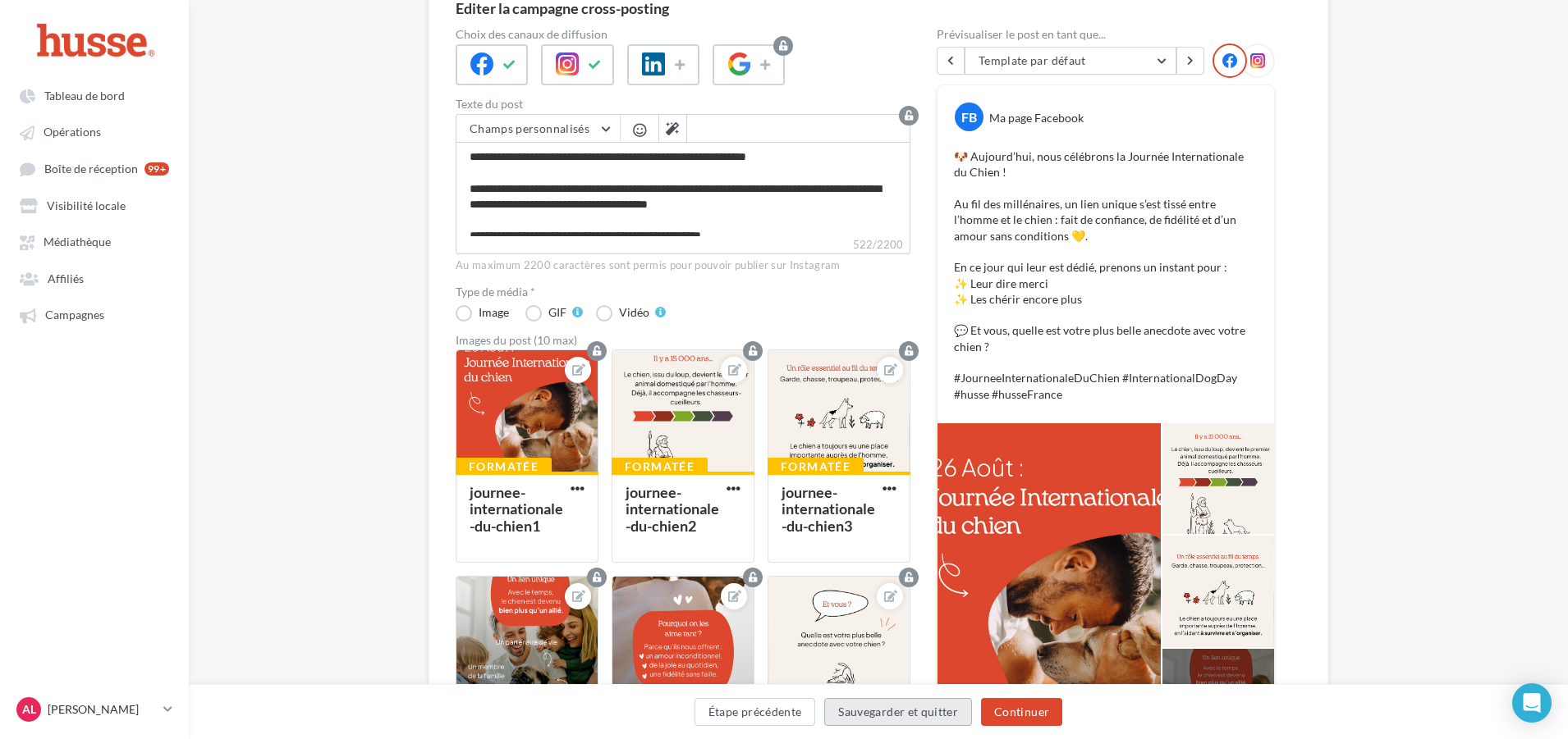
click at [891, 709] on button "Sauvegarder et quitter" at bounding box center [898, 713] width 148 height 28
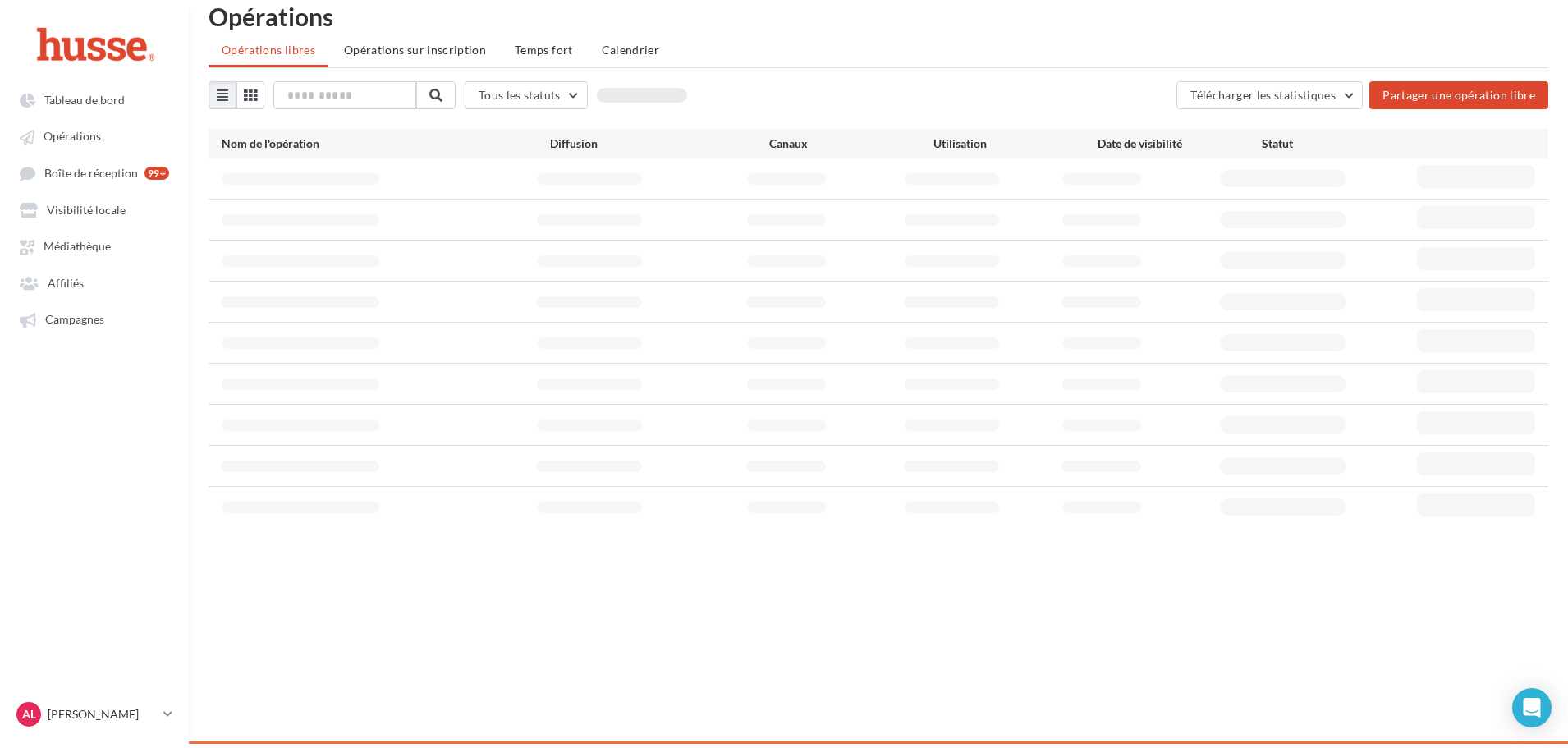
scroll to position [26, 0]
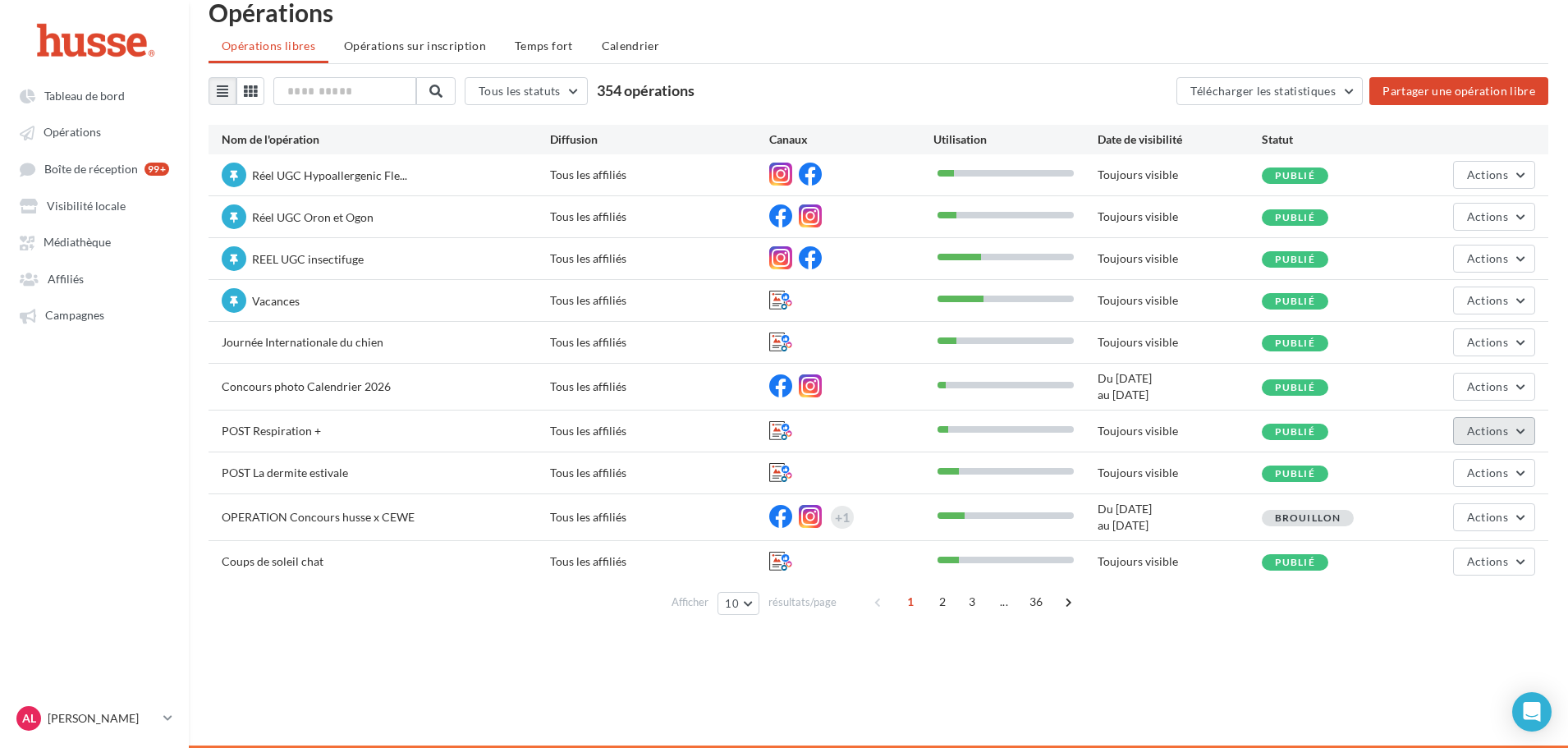
click at [1498, 435] on span "Actions" at bounding box center [1488, 431] width 41 height 14
click at [1459, 463] on button "Editer" at bounding box center [1453, 470] width 164 height 43
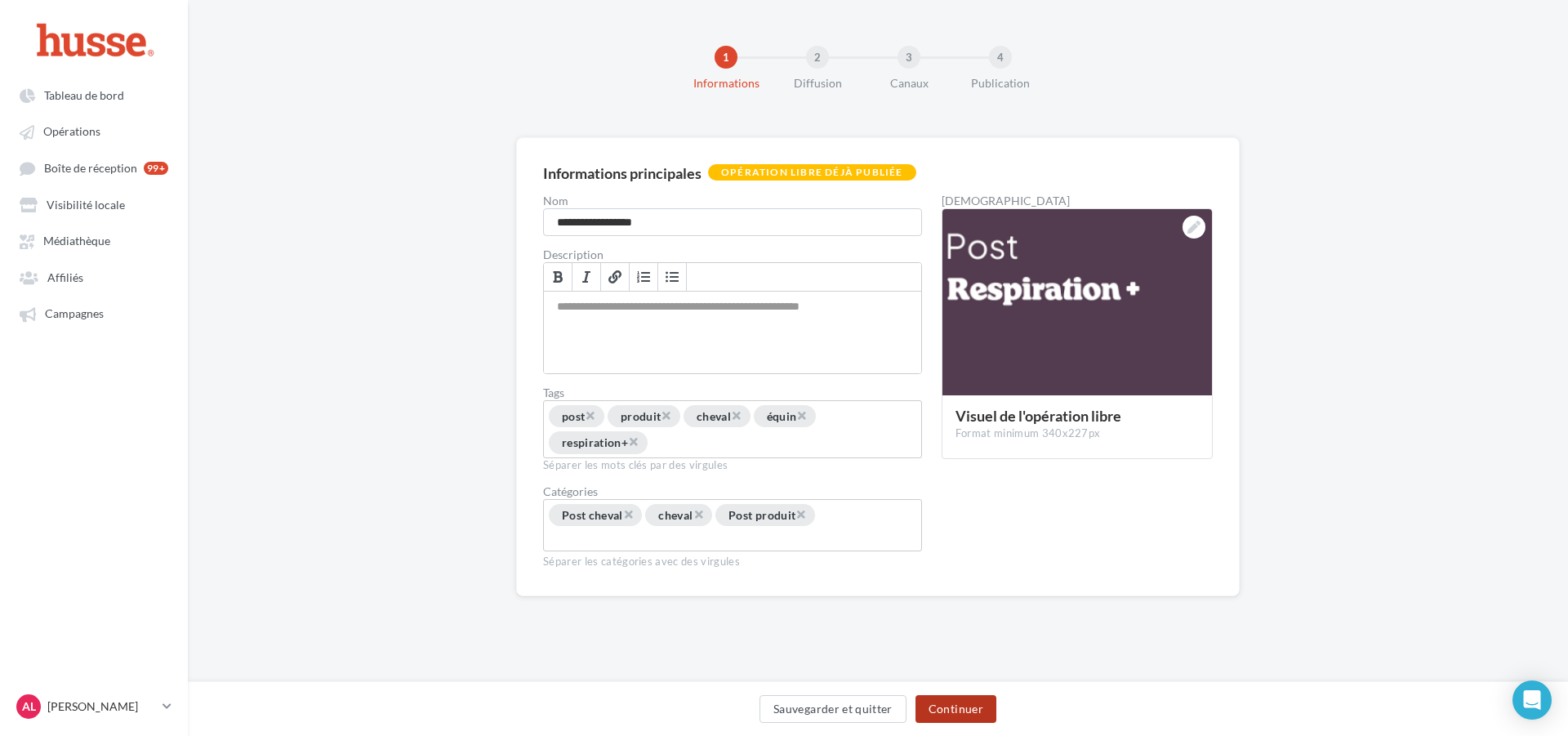
click at [960, 704] on button "Continuer" at bounding box center [956, 710] width 81 height 28
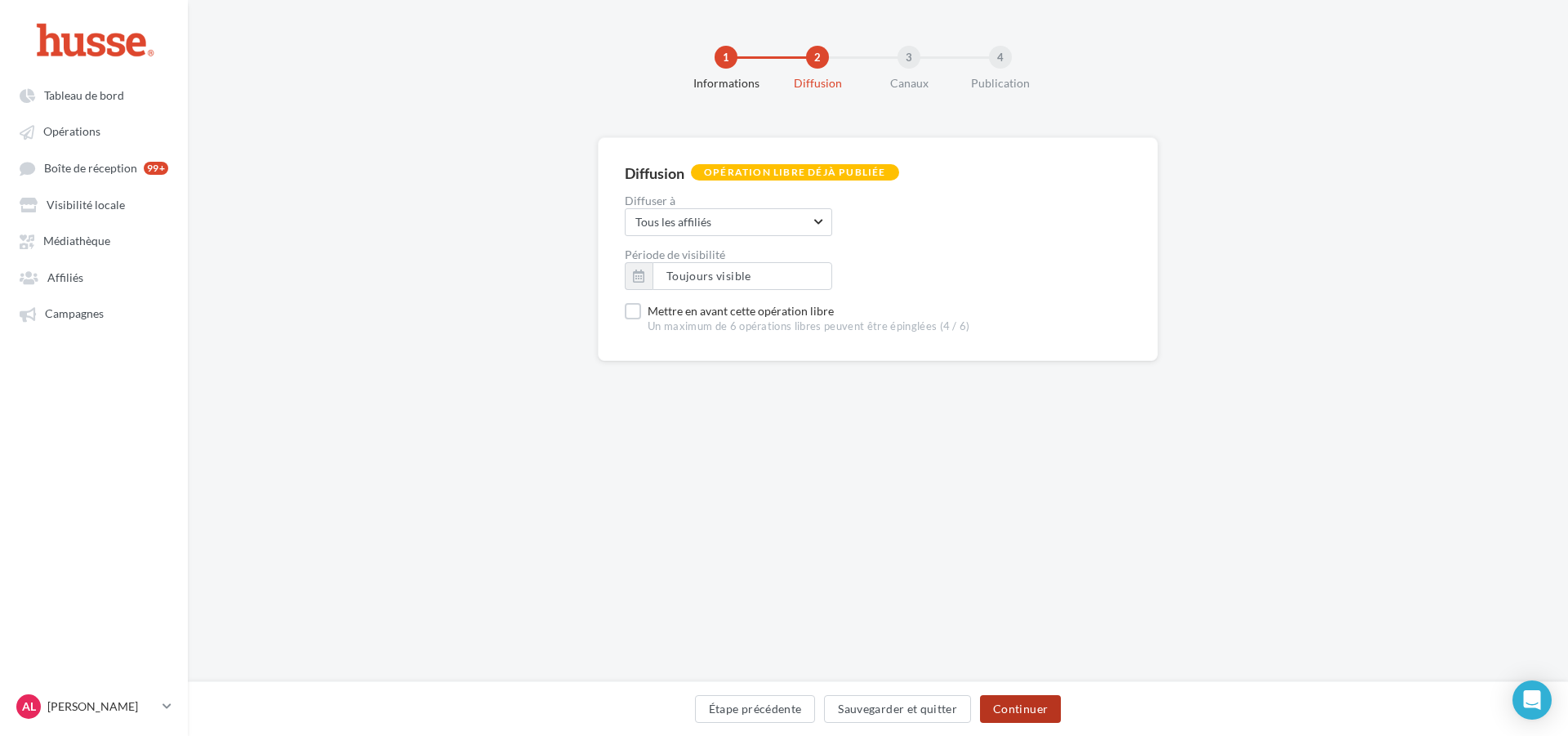
click at [1007, 714] on button "Continuer" at bounding box center [1021, 710] width 81 height 28
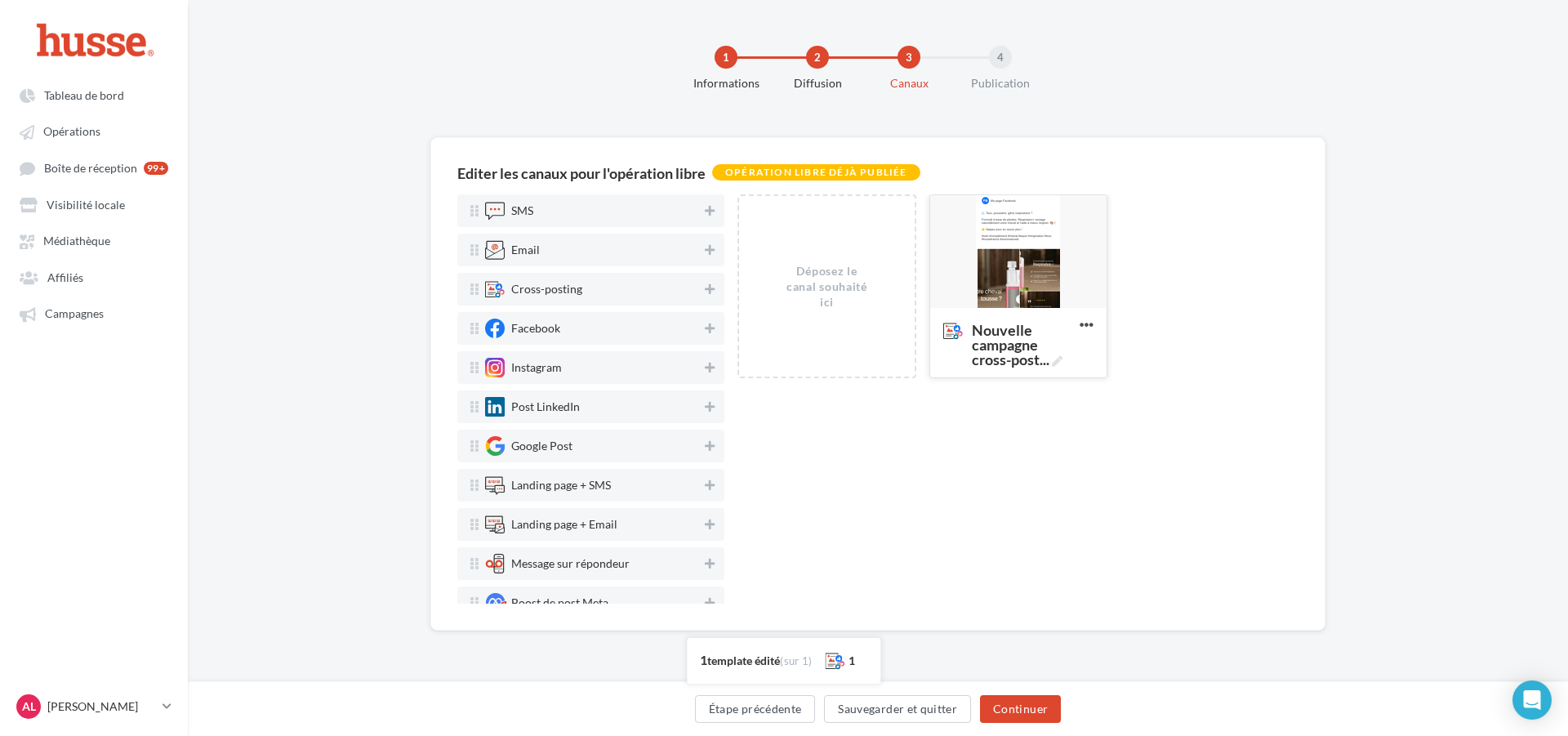
click at [1027, 239] on div at bounding box center [1018, 252] width 177 height 114
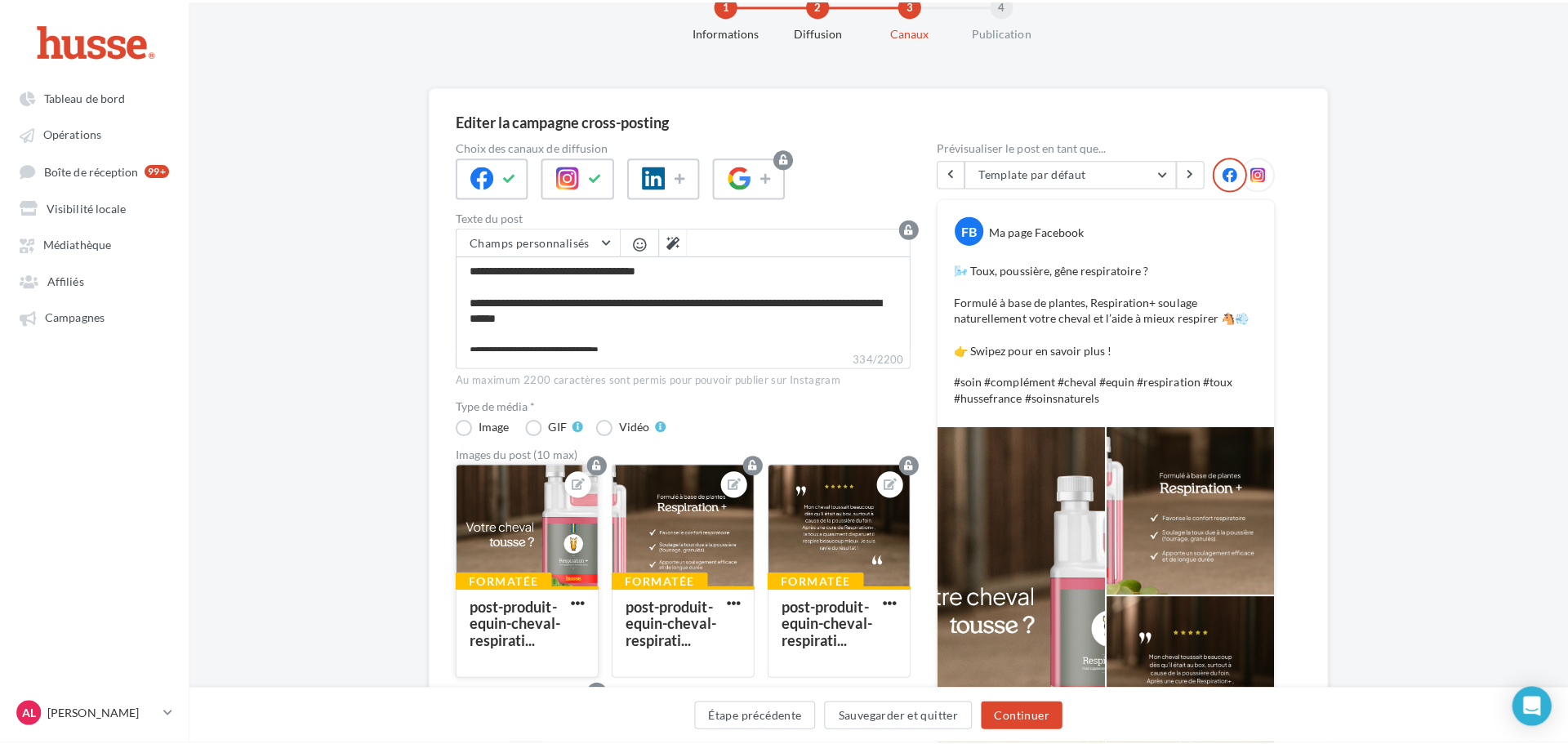
scroll to position [81, 0]
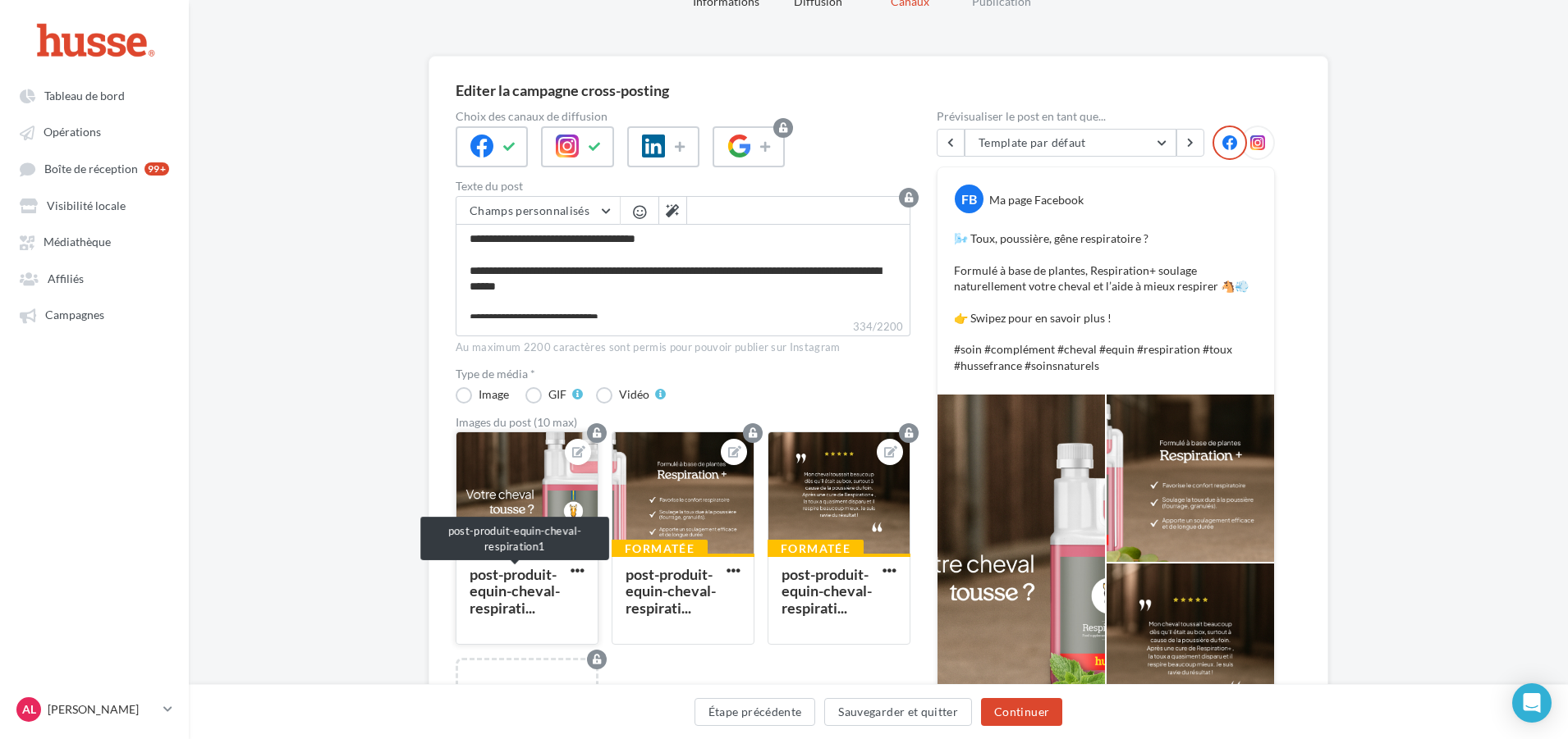
click at [544, 578] on div "post-produit-equin-cheval-respirati..." at bounding box center [514, 591] width 90 height 52
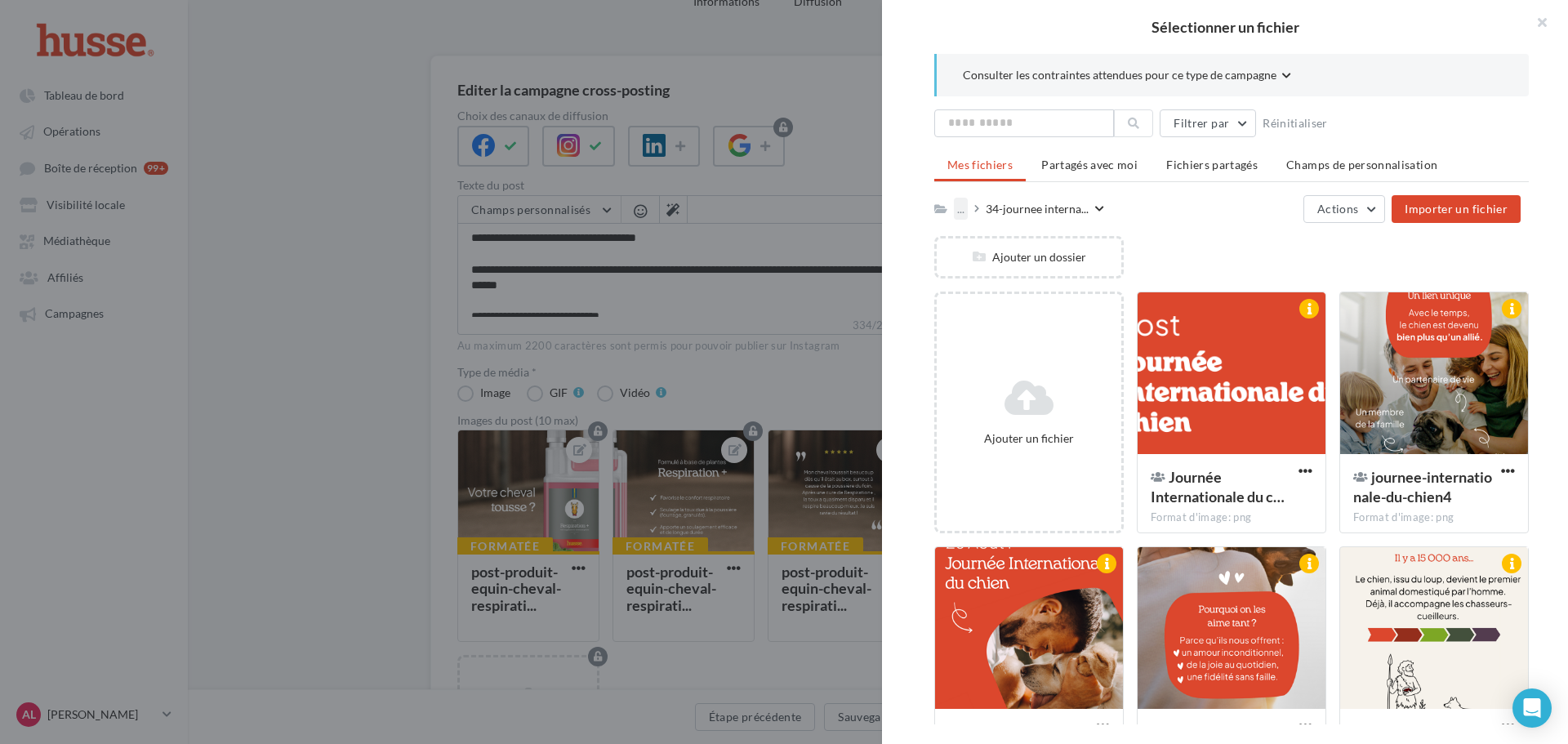
click at [962, 206] on div "..." at bounding box center [961, 208] width 14 height 22
click at [979, 258] on button "Mes fichiers" at bounding box center [1077, 247] width 243 height 42
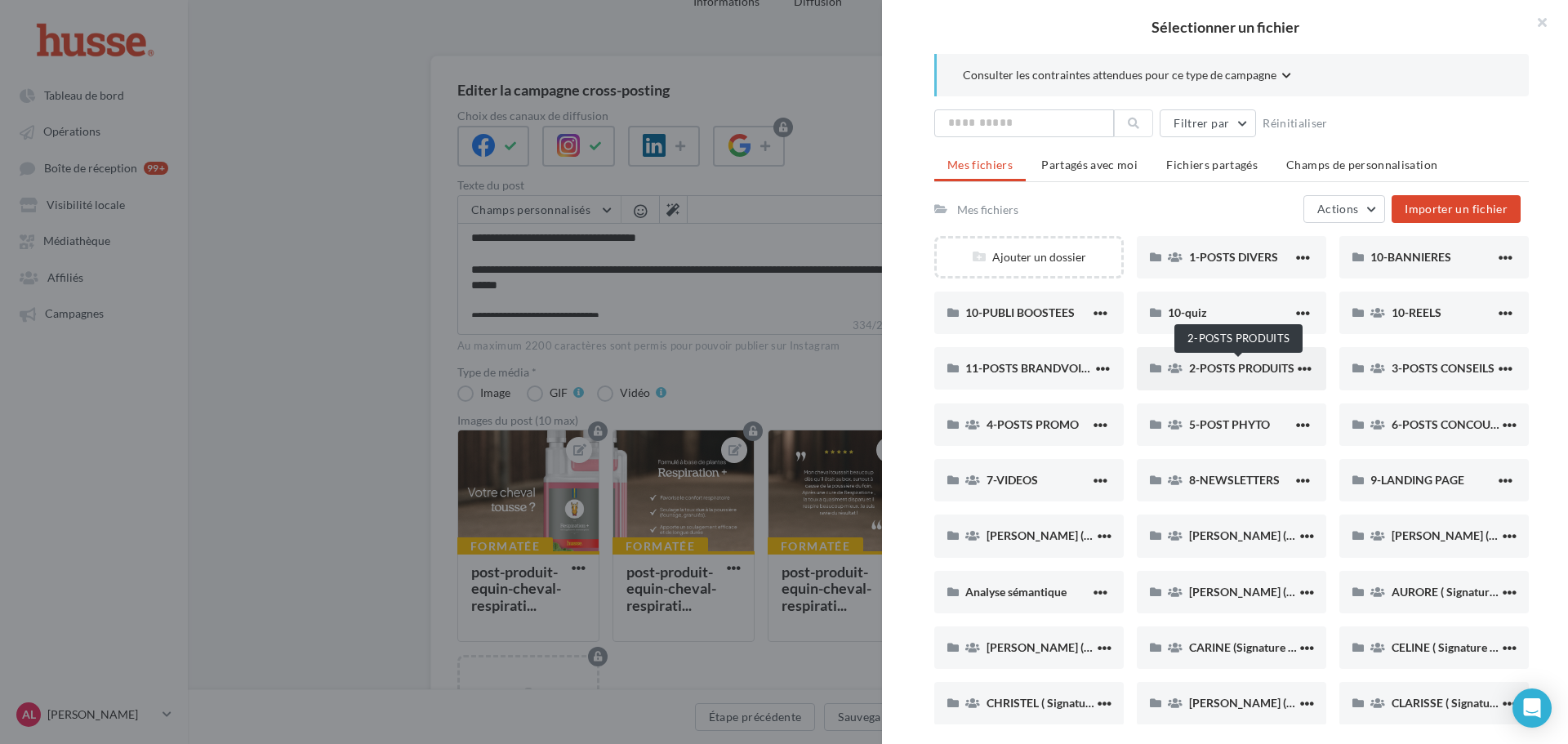
click at [1230, 365] on span "2-POSTS PRODUITS" at bounding box center [1242, 367] width 105 height 14
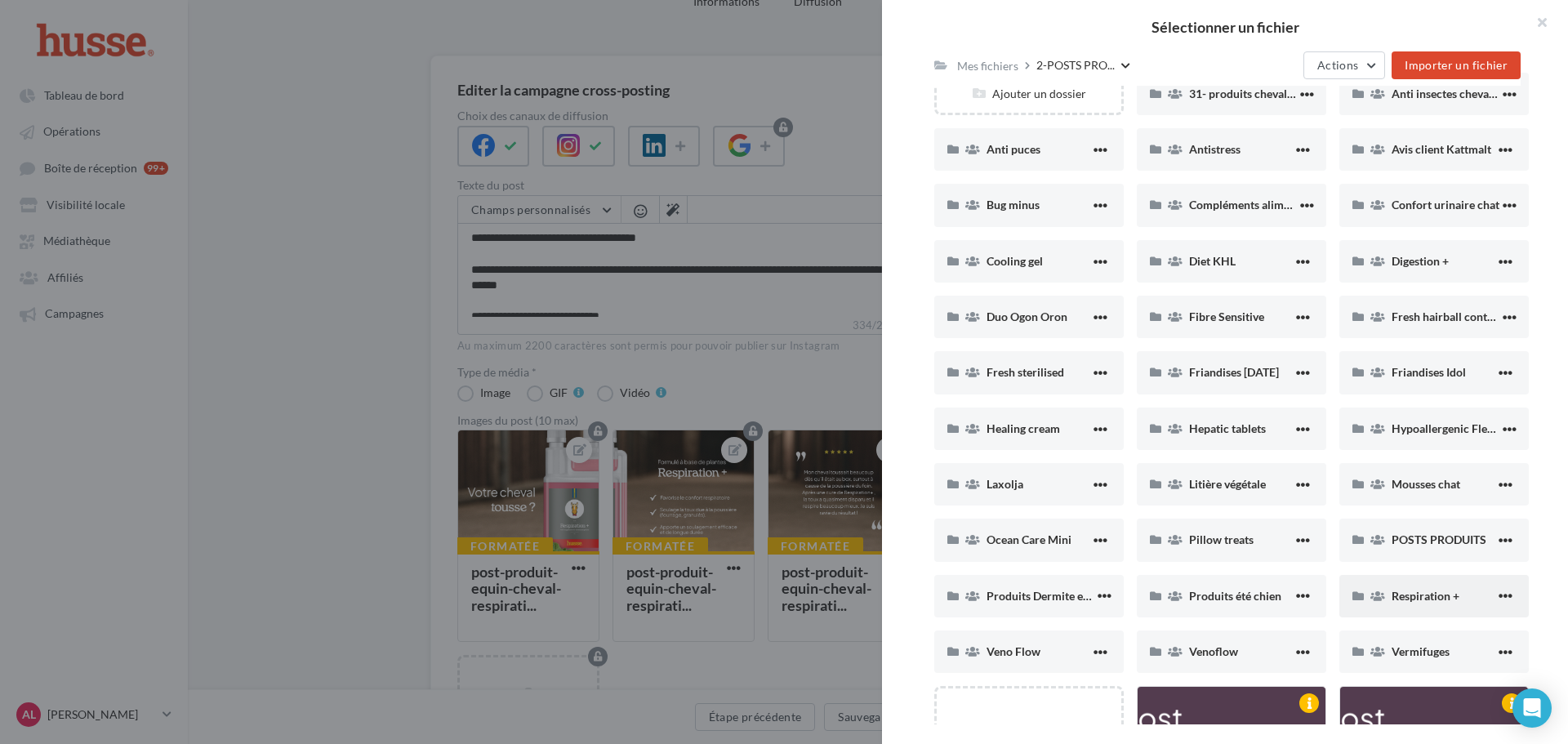
click at [1399, 592] on span "Respiration +" at bounding box center [1425, 596] width 67 height 14
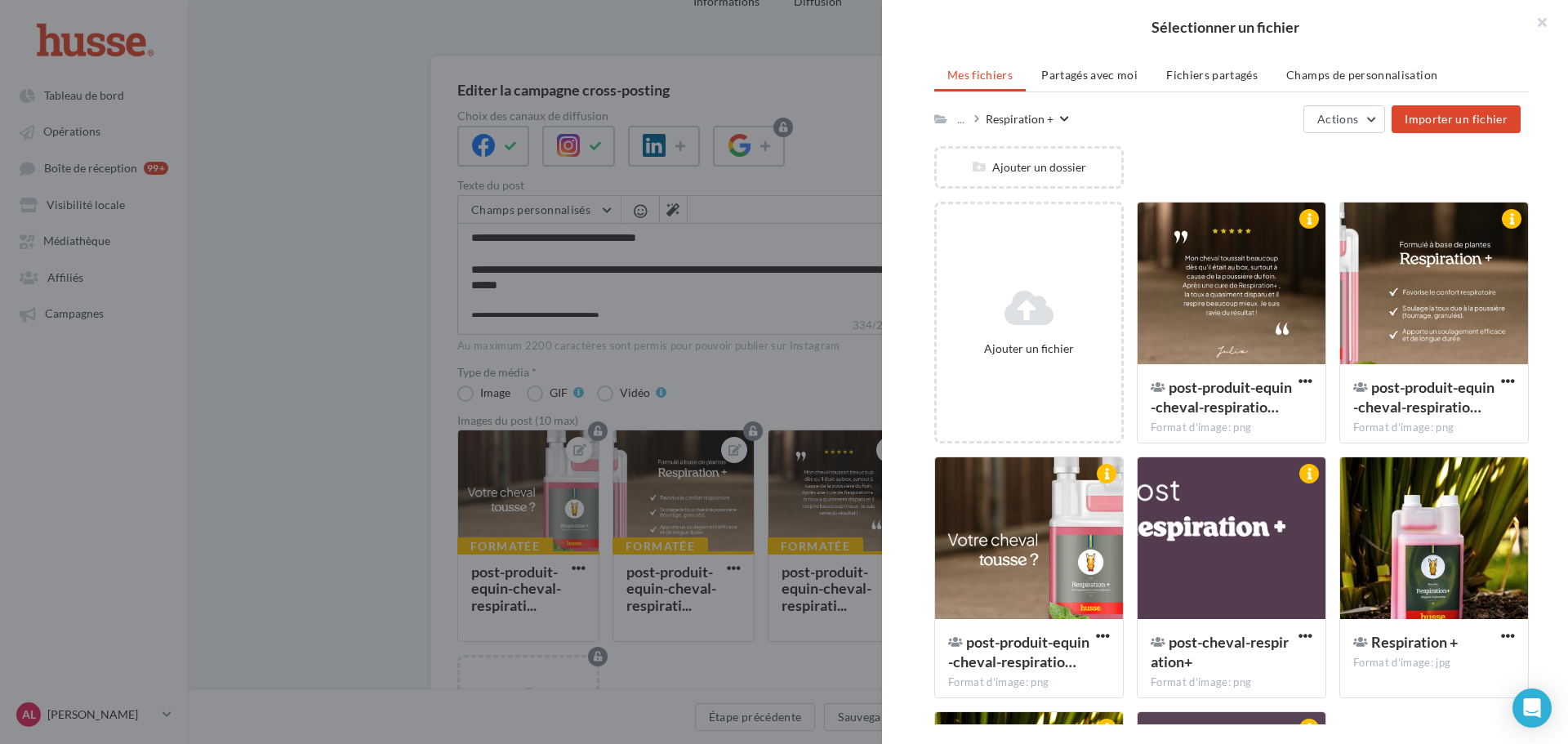
scroll to position [172, 0]
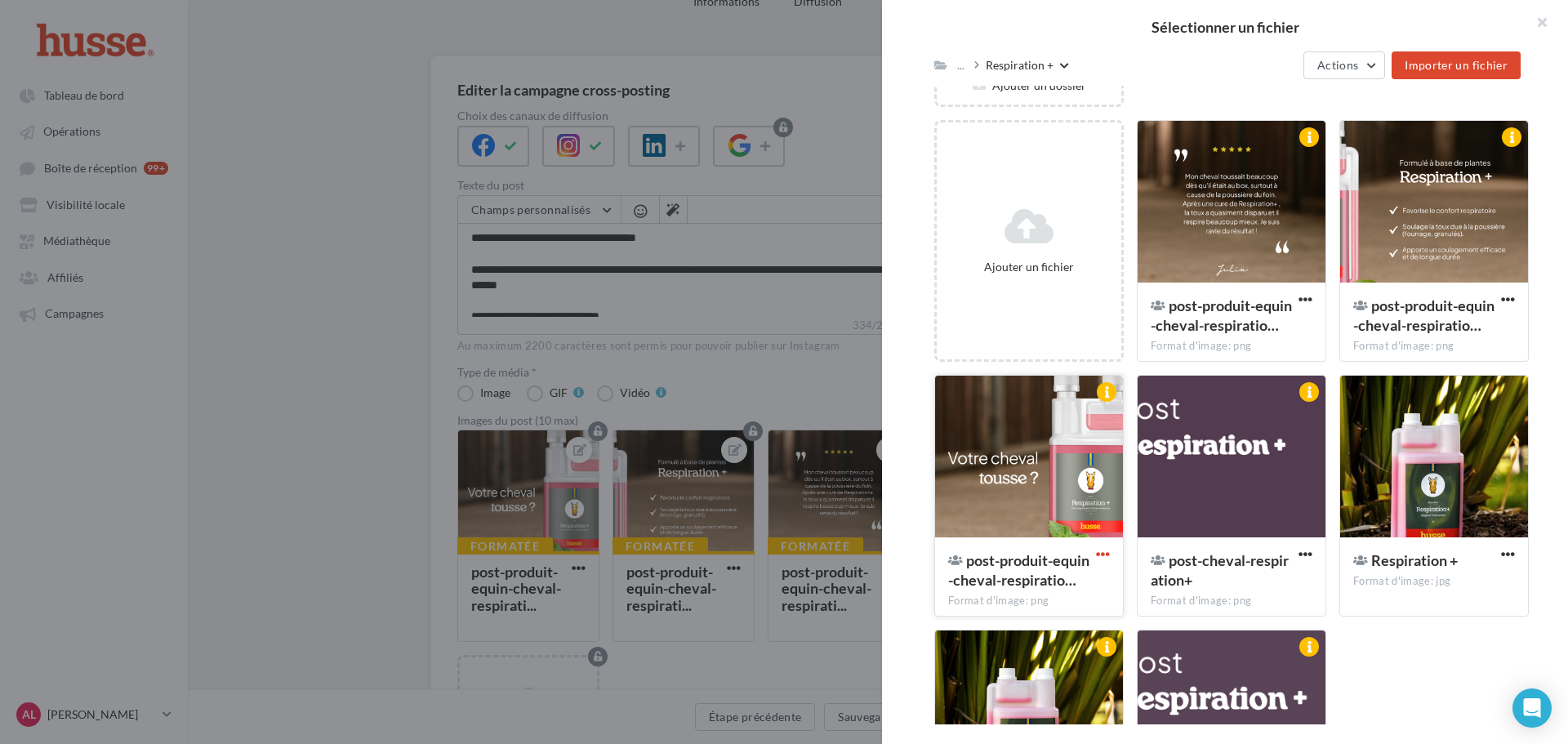
click at [1096, 552] on span "button" at bounding box center [1103, 554] width 14 height 14
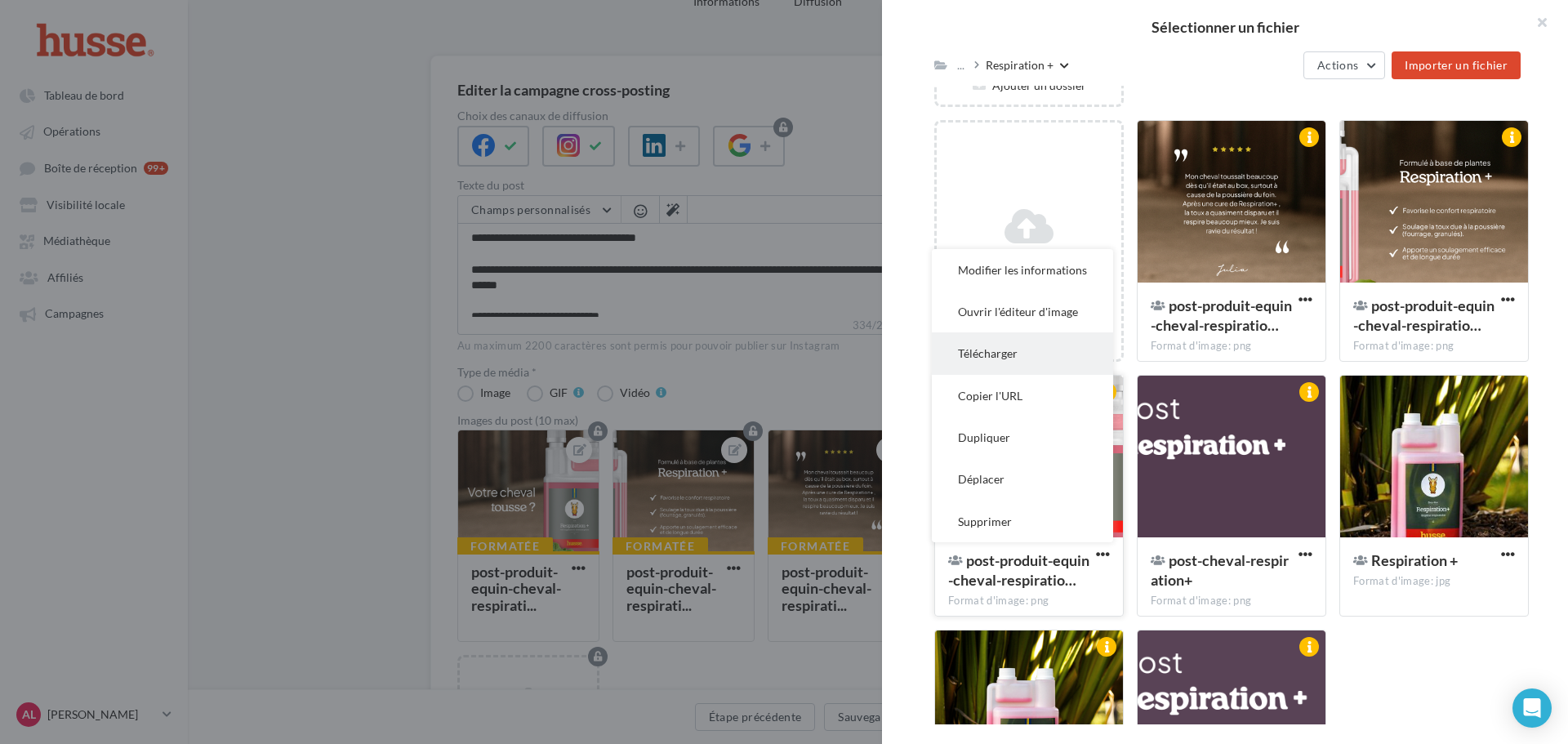
click at [1031, 367] on button "Télécharger" at bounding box center [1022, 353] width 182 height 42
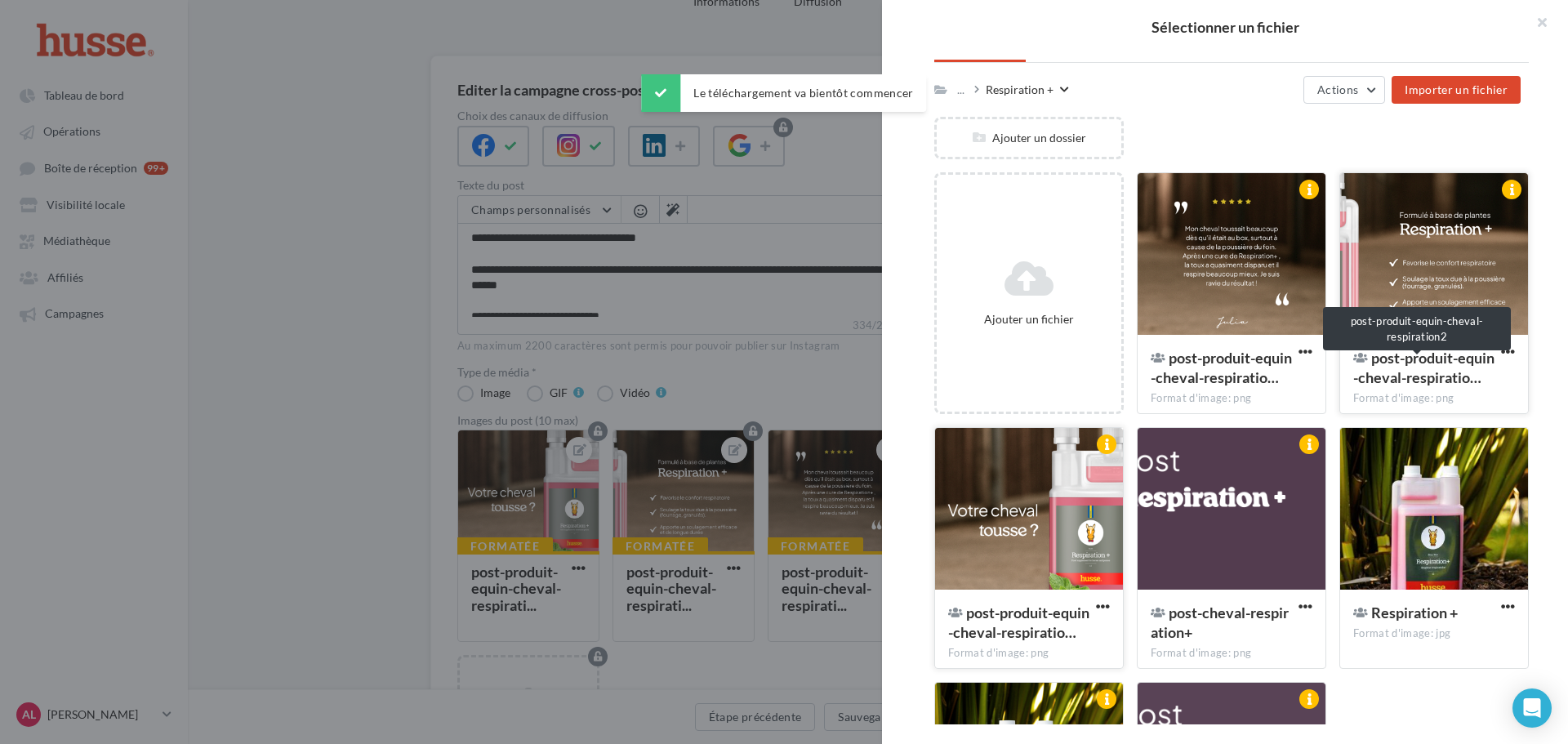
scroll to position [90, 0]
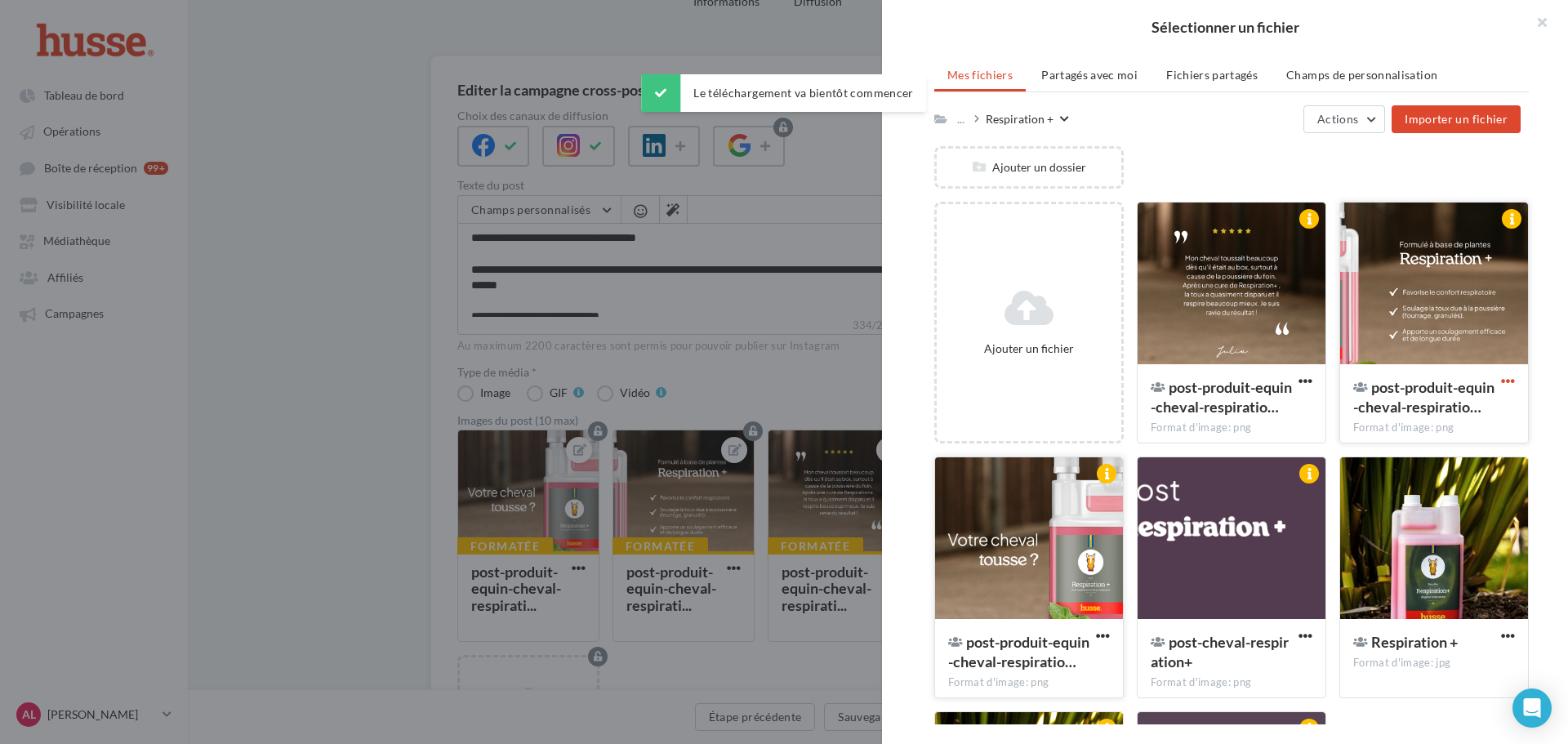
click at [1501, 381] on span "button" at bounding box center [1508, 381] width 14 height 14
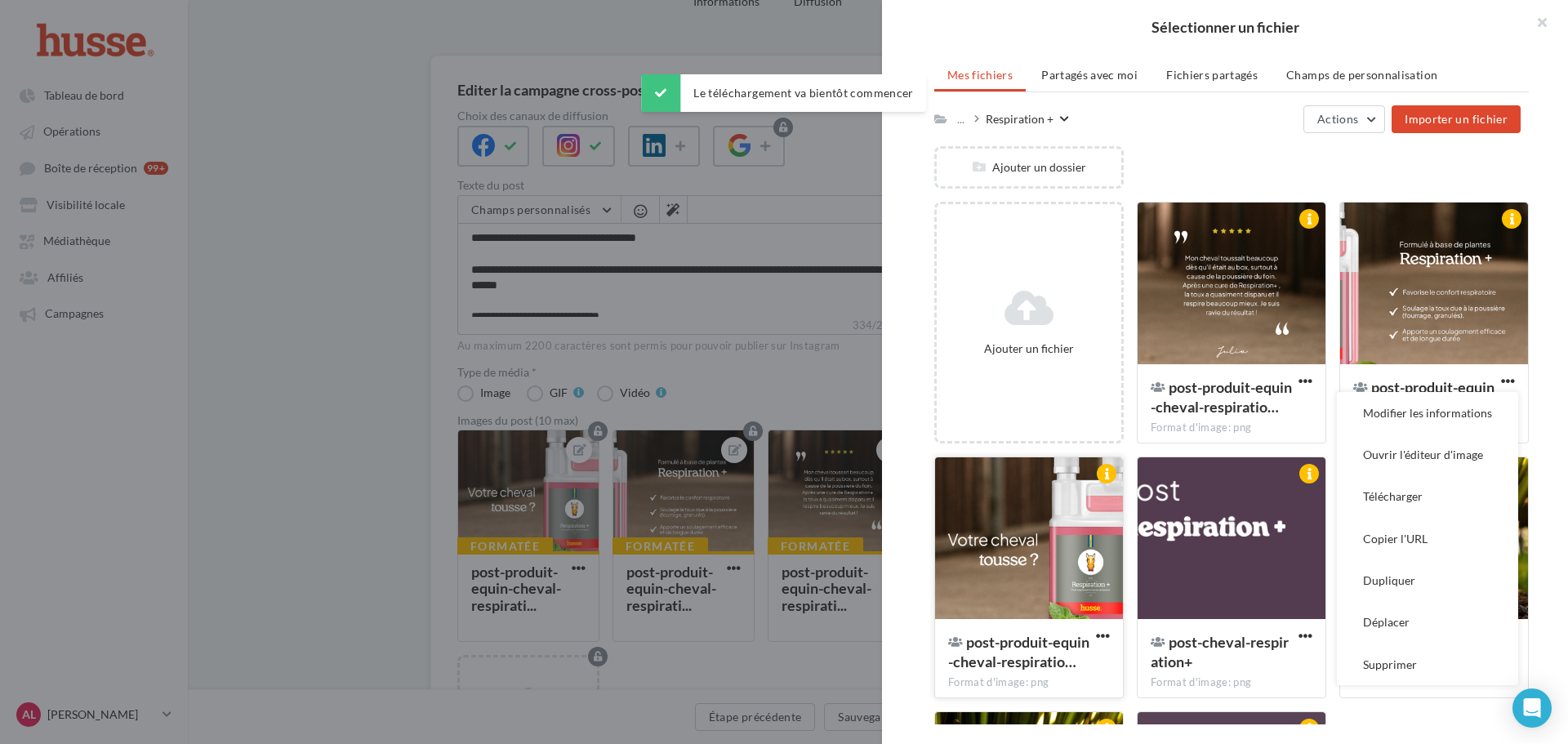
drag, startPoint x: 1370, startPoint y: 492, endPoint x: 1329, endPoint y: 455, distance: 55.2
click at [1369, 492] on button "Télécharger" at bounding box center [1427, 496] width 182 height 42
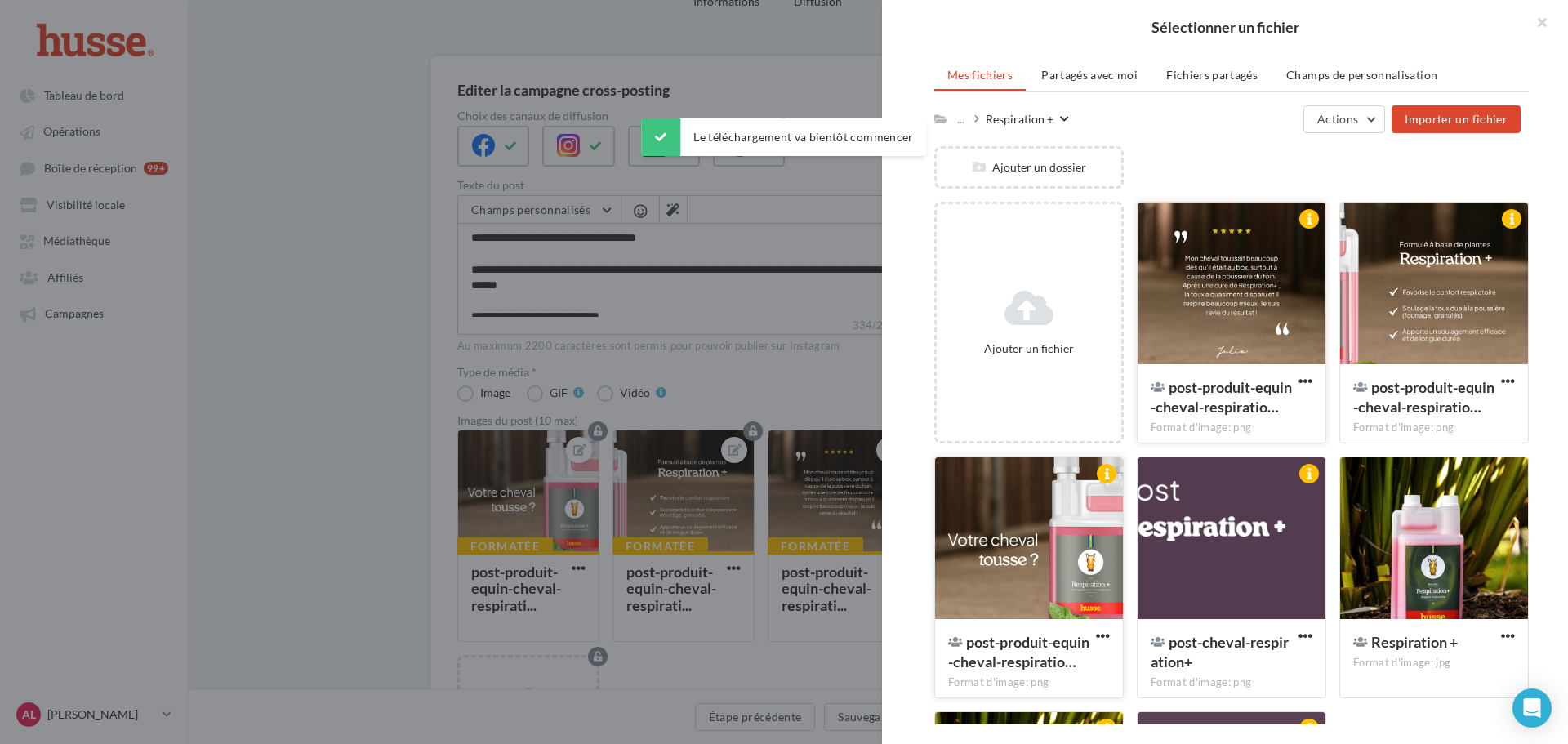
click at [1295, 380] on button "button" at bounding box center [1305, 381] width 21 height 16
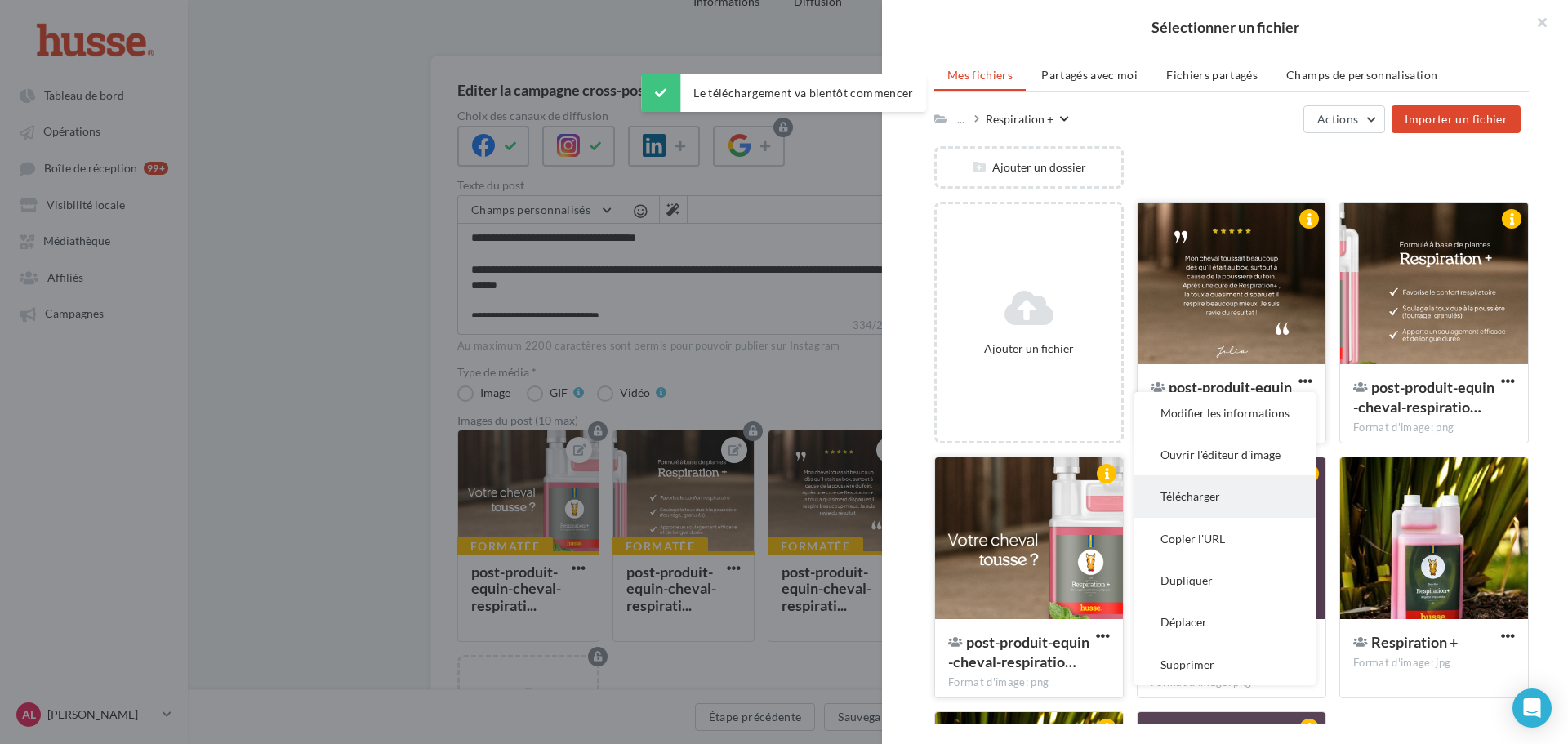
click at [1230, 500] on button "Télécharger" at bounding box center [1224, 496] width 182 height 42
